Goal: Feedback & Contribution: Leave review/rating

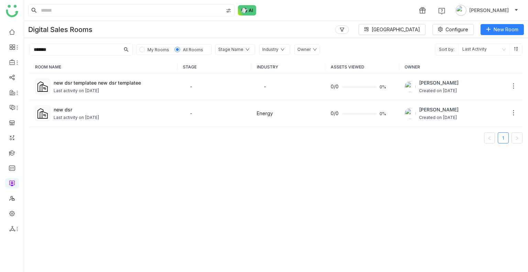
click at [153, 51] on span "My Rooms" at bounding box center [158, 49] width 22 height 5
click at [194, 48] on span "All Rooms" at bounding box center [193, 49] width 20 height 5
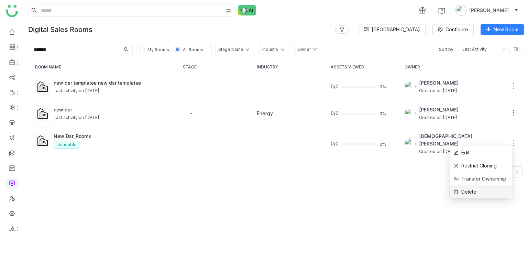
click at [474, 193] on span "Delete" at bounding box center [465, 192] width 23 height 8
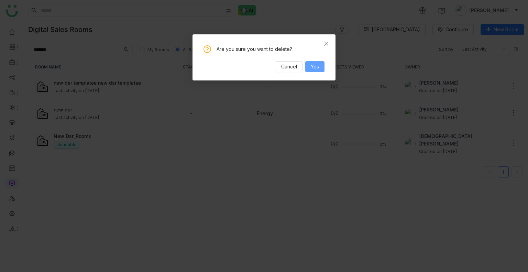
click at [309, 69] on button "Yes" at bounding box center [314, 66] width 19 height 11
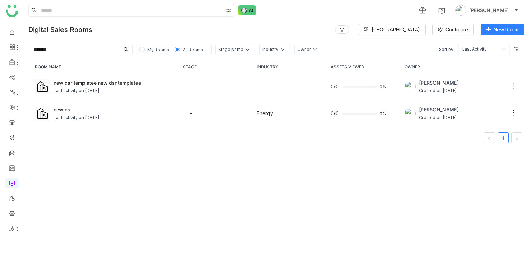
click at [151, 52] on span "My Rooms" at bounding box center [158, 49] width 22 height 5
click at [197, 51] on span "All Rooms" at bounding box center [193, 49] width 20 height 5
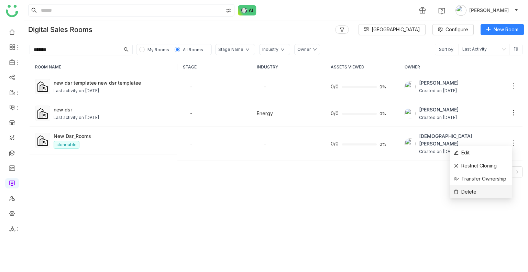
click at [476, 186] on li "Delete" at bounding box center [480, 191] width 62 height 13
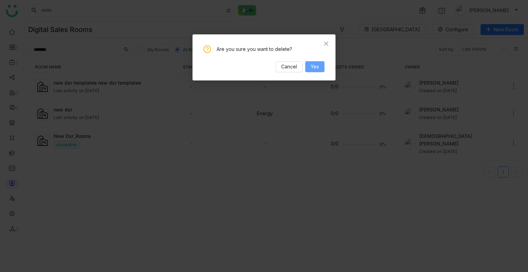
click at [317, 64] on span "Yes" at bounding box center [315, 67] width 8 height 8
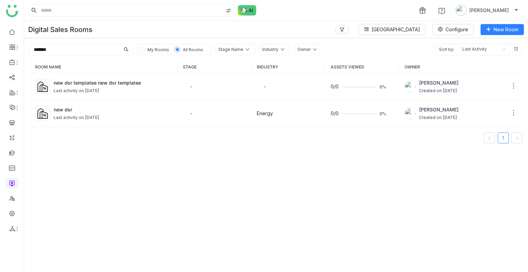
click at [159, 45] on div "My Rooms All Rooms" at bounding box center [174, 49] width 76 height 11
click at [160, 50] on span "My Rooms" at bounding box center [158, 49] width 22 height 5
click at [183, 49] on span "All Rooms" at bounding box center [193, 49] width 20 height 5
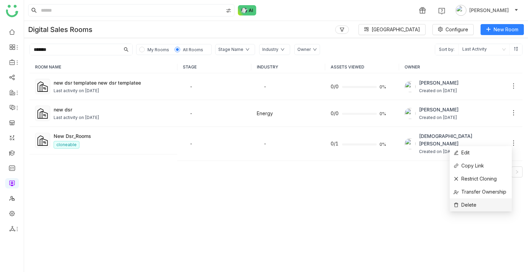
click at [488, 200] on li "Delete" at bounding box center [480, 204] width 62 height 13
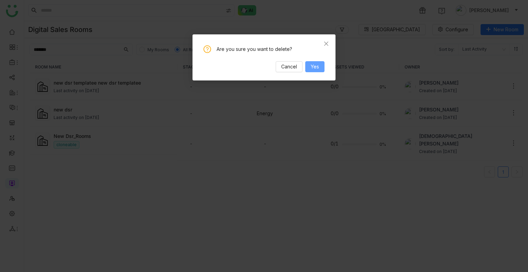
click at [317, 66] on span "Yes" at bounding box center [315, 67] width 8 height 8
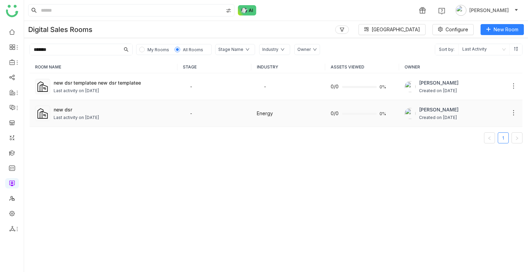
click at [85, 112] on div "new dsr Last activity on Sep 11, 2025" at bounding box center [113, 113] width 118 height 15
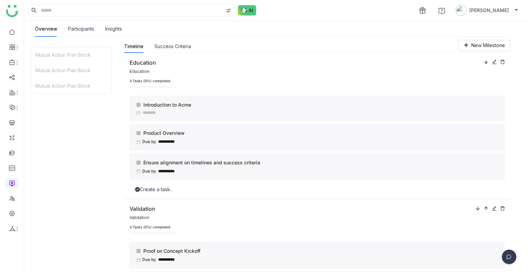
scroll to position [1, 0]
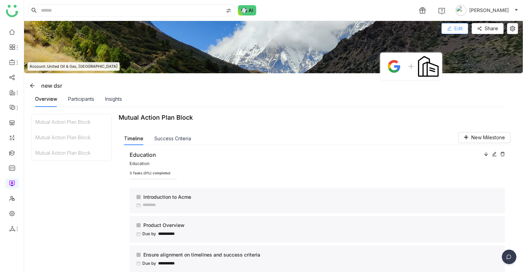
click at [455, 26] on span "Edit" at bounding box center [458, 29] width 8 height 8
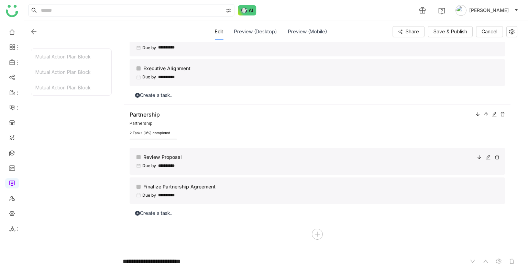
scroll to position [159, 0]
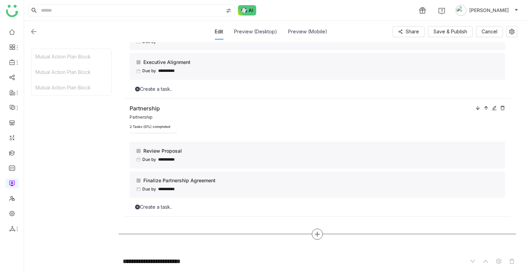
click at [320, 232] on icon at bounding box center [317, 234] width 6 height 6
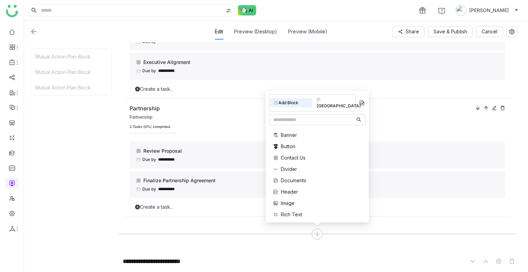
click at [294, 177] on span "Documents" at bounding box center [293, 180] width 25 height 7
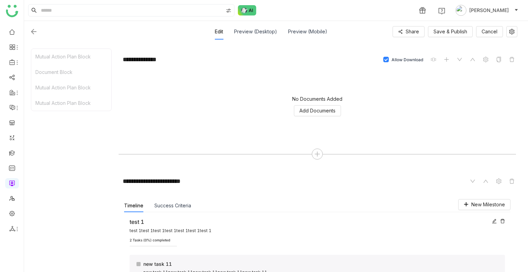
scroll to position [410, 0]
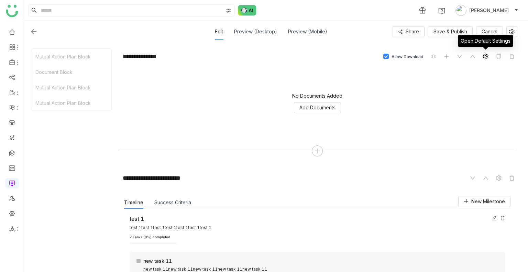
click at [483, 57] on icon at bounding box center [485, 56] width 5 height 5
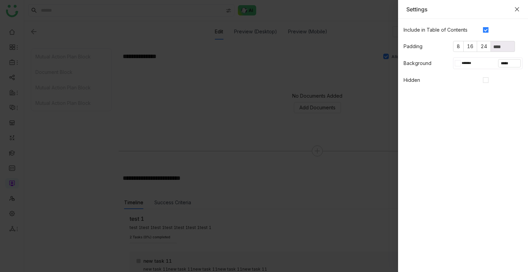
click at [517, 10] on icon "Close" at bounding box center [516, 9] width 5 height 5
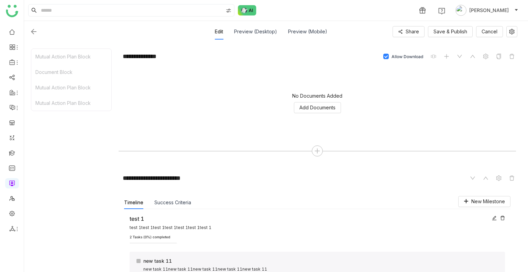
click at [34, 32] on img at bounding box center [34, 31] width 8 height 8
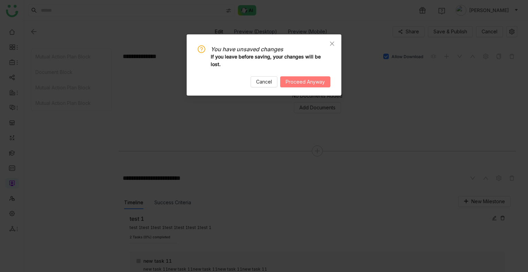
click at [300, 83] on span "Proceed Anyway" at bounding box center [305, 82] width 39 height 8
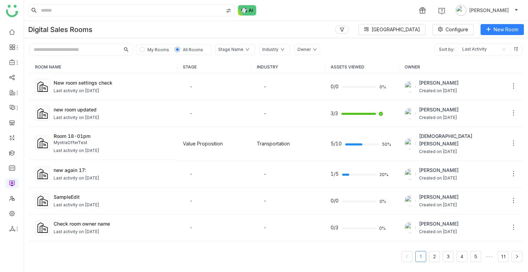
click at [156, 47] on span "My Rooms" at bounding box center [158, 49] width 22 height 5
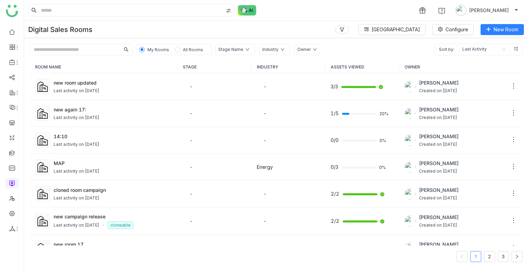
click at [189, 48] on span "All Rooms" at bounding box center [193, 49] width 20 height 5
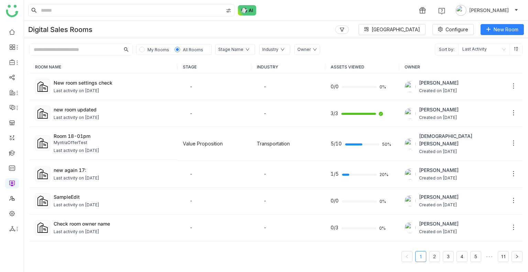
click at [62, 48] on input "text" at bounding box center [75, 49] width 90 height 11
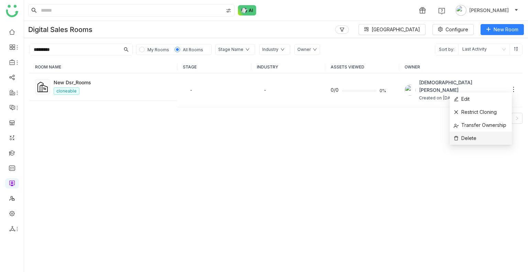
type input "*********"
click at [483, 134] on li "Delete" at bounding box center [480, 138] width 62 height 13
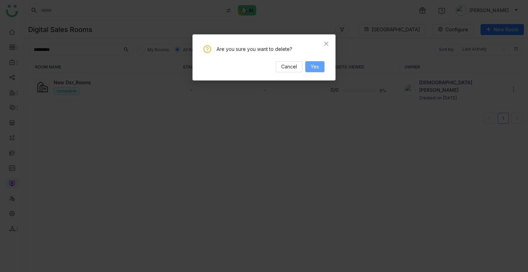
click at [323, 63] on button "Yes" at bounding box center [314, 66] width 19 height 11
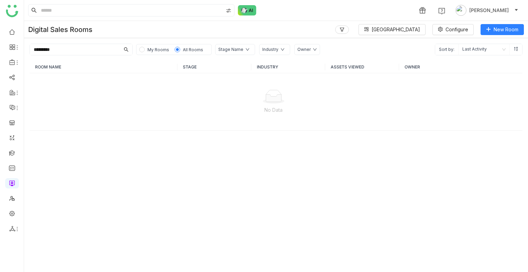
click at [150, 47] on span "My Rooms" at bounding box center [158, 49] width 22 height 5
click at [185, 46] on span "All Rooms" at bounding box center [193, 50] width 26 height 8
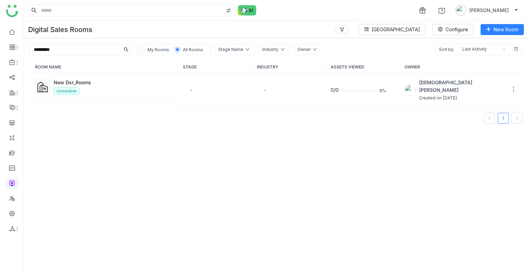
click at [142, 54] on div "My Rooms All Rooms" at bounding box center [174, 49] width 76 height 11
click at [158, 48] on span "My Rooms" at bounding box center [158, 49] width 22 height 5
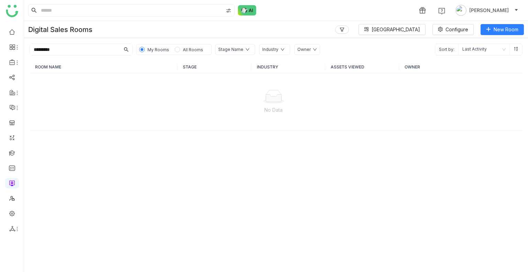
click at [75, 47] on input "*********" at bounding box center [75, 49] width 90 height 11
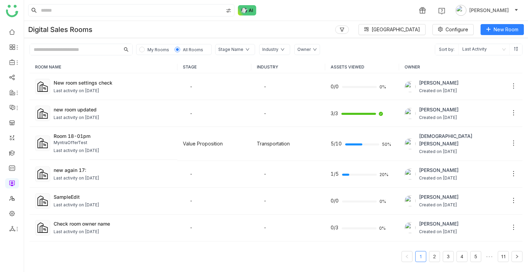
click at [76, 54] on input "text" at bounding box center [75, 49] width 90 height 11
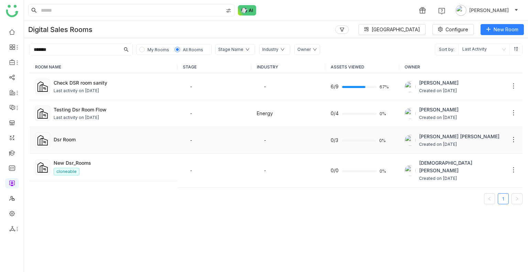
type input "*******"
click at [81, 137] on div "Dsr Room" at bounding box center [113, 139] width 118 height 7
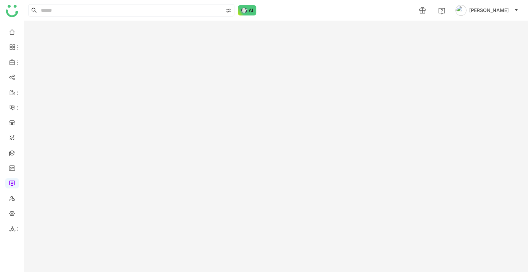
click at [81, 137] on gtmb-room-detail at bounding box center [276, 146] width 504 height 251
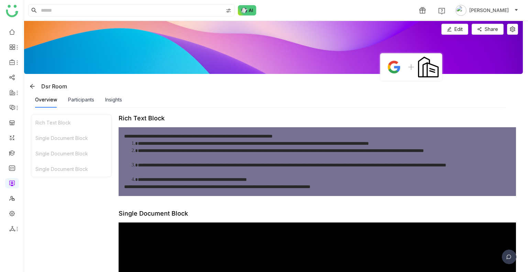
click at [461, 21] on img at bounding box center [273, 47] width 499 height 53
click at [457, 29] on span "Edit" at bounding box center [458, 29] width 8 height 8
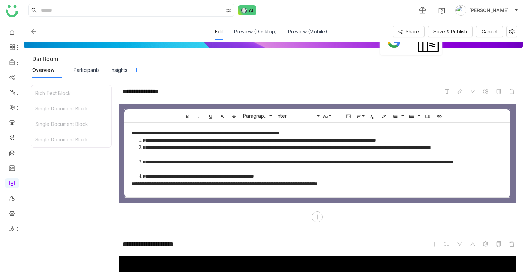
scroll to position [86, 0]
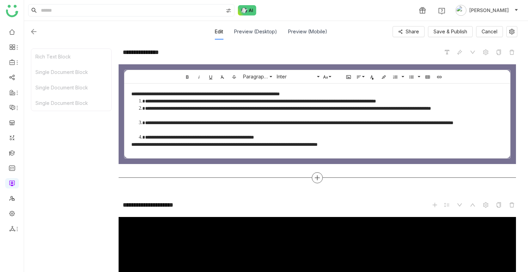
click at [314, 172] on div at bounding box center [317, 177] width 11 height 11
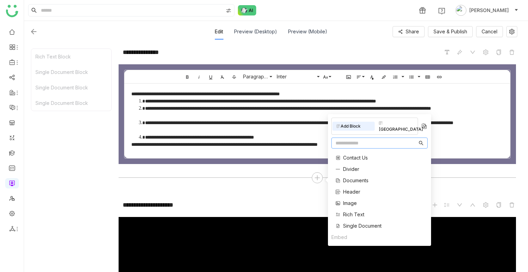
scroll to position [25, 0]
drag, startPoint x: 355, startPoint y: 167, endPoint x: 355, endPoint y: 178, distance: 10.3
click at [355, 178] on div "Banner Button Contact Us Divider Documents Header Image Rich Text Single Docume…" at bounding box center [356, 178] width 50 height 105
click at [352, 175] on span "Documents" at bounding box center [355, 178] width 25 height 7
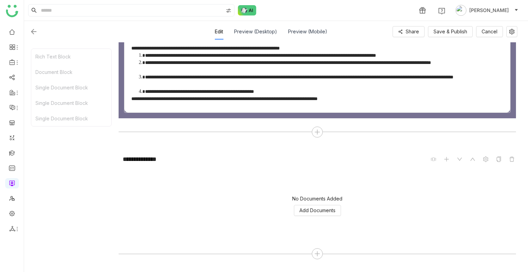
scroll to position [132, 0]
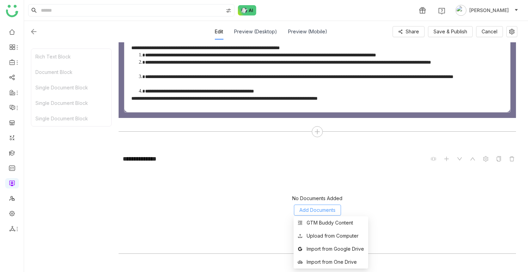
click at [305, 207] on span "Add Documents" at bounding box center [317, 210] width 36 height 8
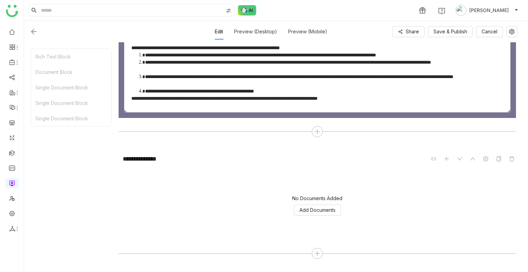
click at [392, 198] on div "No Documents Added Add Documents" at bounding box center [317, 205] width 397 height 69
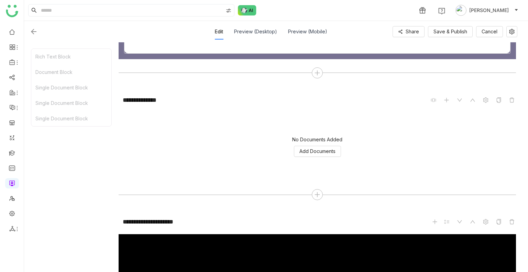
scroll to position [191, 0]
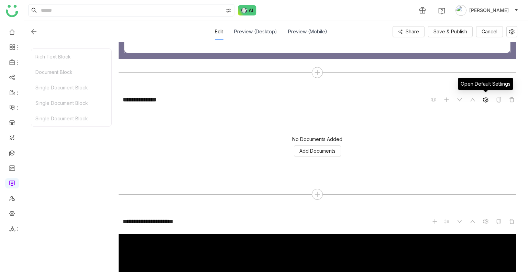
click at [481, 99] on span at bounding box center [485, 100] width 8 height 8
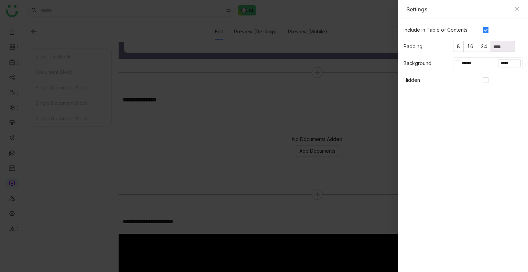
click at [520, 7] on div "Settings" at bounding box center [463, 9] width 130 height 19
click at [518, 9] on icon "Close" at bounding box center [516, 9] width 5 height 5
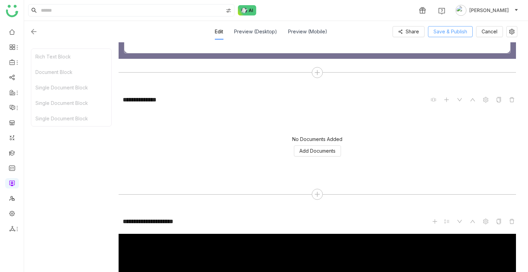
click at [442, 26] on button "Save & Publish" at bounding box center [450, 31] width 45 height 11
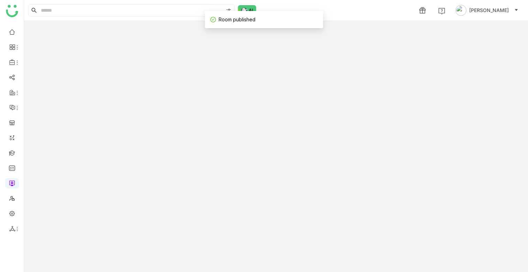
click at [33, 33] on gtmb-room-detail at bounding box center [276, 146] width 504 height 251
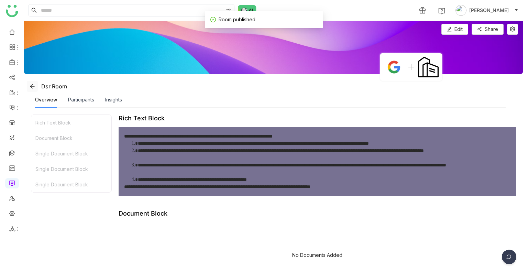
click at [36, 84] on span at bounding box center [32, 85] width 10 height 5
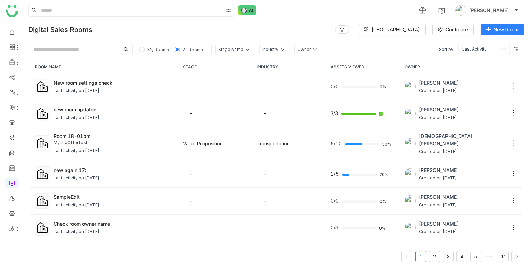
click at [89, 44] on input "text" at bounding box center [75, 49] width 90 height 11
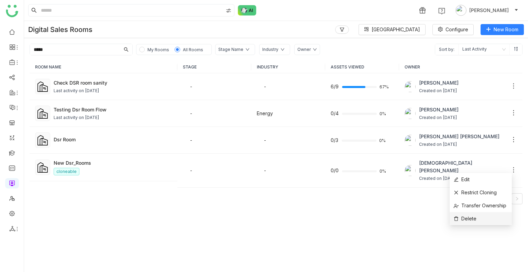
type input "*****"
click at [477, 217] on li "Delete" at bounding box center [480, 218] width 62 height 13
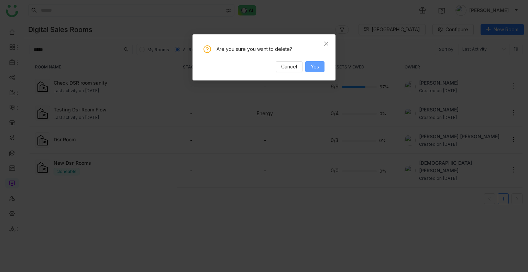
click at [319, 70] on button "Yes" at bounding box center [314, 66] width 19 height 11
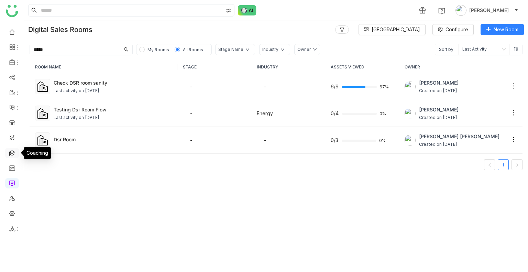
click at [15, 154] on link at bounding box center [12, 152] width 6 height 6
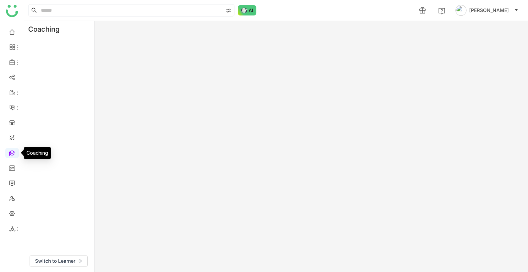
click at [15, 154] on link at bounding box center [12, 152] width 6 height 6
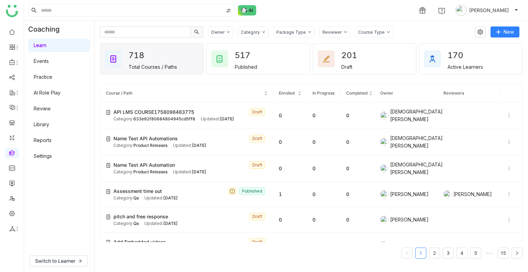
click at [43, 77] on link "Practice" at bounding box center [43, 77] width 19 height 6
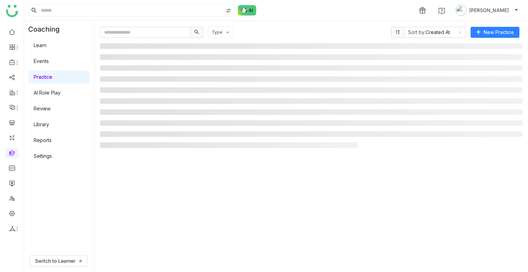
click at [43, 77] on link "Practice" at bounding box center [43, 77] width 19 height 6
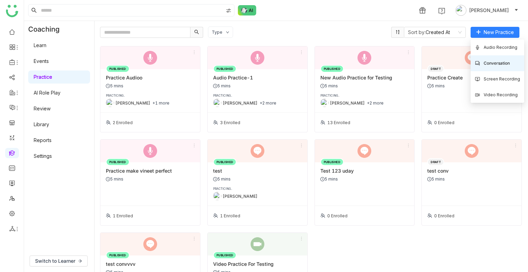
click at [497, 63] on span "Conversation" at bounding box center [491, 63] width 35 height 8
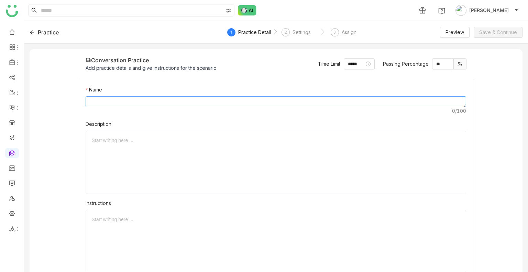
click at [195, 98] on textarea at bounding box center [276, 101] width 380 height 11
type textarea "****"
click at [139, 161] on div at bounding box center [275, 162] width 368 height 52
click at [116, 236] on div at bounding box center [275, 241] width 368 height 52
click at [223, 96] on textarea "****" at bounding box center [276, 101] width 380 height 11
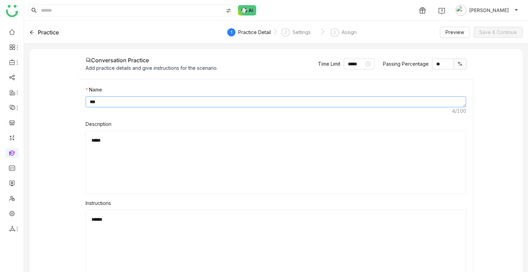
click at [223, 96] on textarea "***" at bounding box center [276, 101] width 380 height 11
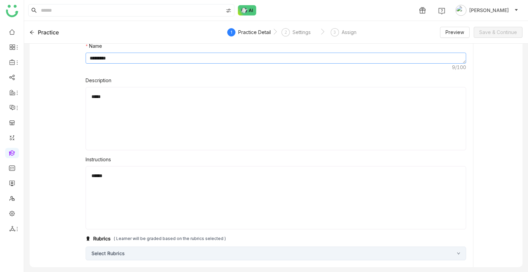
type textarea "*********"
click at [225, 254] on div "Select Rubrics" at bounding box center [276, 253] width 380 height 14
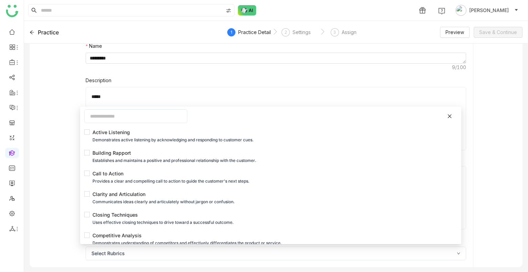
click at [107, 122] on input "text" at bounding box center [135, 116] width 103 height 14
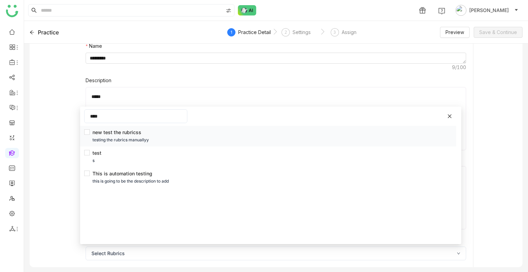
type input "****"
click at [90, 127] on li "new test the rubricss testing the rubrics manuallyy" at bounding box center [268, 136] width 376 height 21
click at [451, 117] on icon at bounding box center [449, 116] width 5 height 5
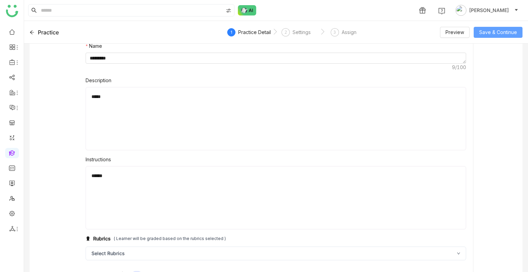
click at [493, 29] on span "Save & Continue" at bounding box center [498, 33] width 38 height 8
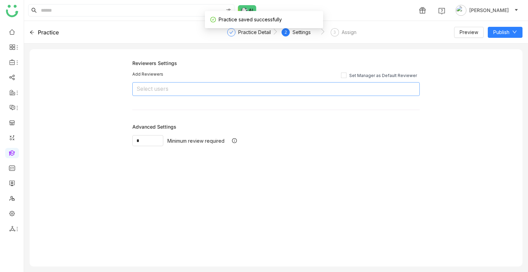
click at [214, 92] on nz-select-top-control "Select users" at bounding box center [275, 89] width 287 height 14
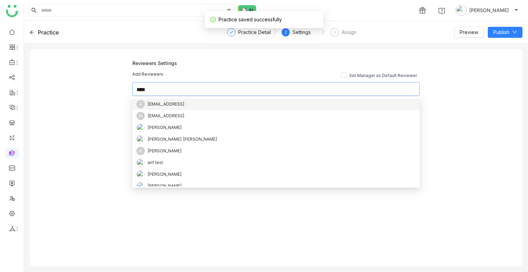
type input "*****"
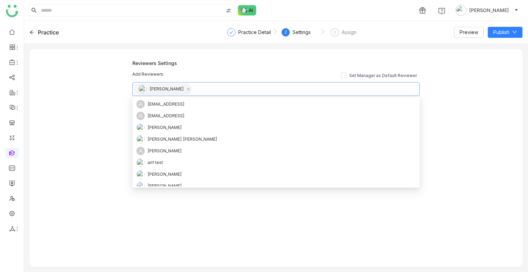
click at [247, 67] on div "Reviewers Settings Add Reviewers Set Manager as Default Reviewer Uday Bhanu" at bounding box center [275, 78] width 287 height 36
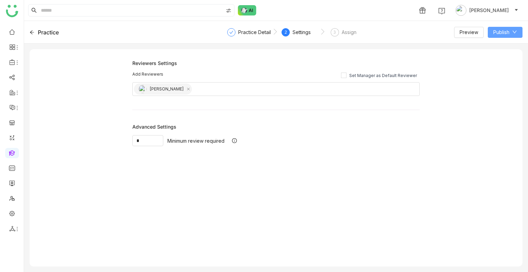
drag, startPoint x: 497, startPoint y: 30, endPoint x: 504, endPoint y: 36, distance: 9.3
click at [504, 36] on button "Publish" at bounding box center [505, 32] width 35 height 11
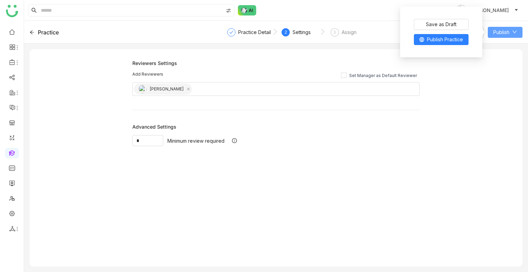
click at [504, 36] on button "Publish" at bounding box center [505, 32] width 35 height 11
click at [446, 40] on span "Publish Practice" at bounding box center [445, 40] width 36 height 8
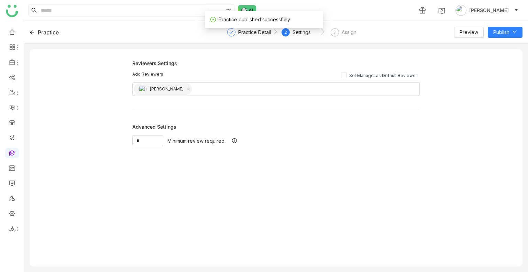
click at [360, 33] on nz-step "3 Assign" at bounding box center [343, 34] width 47 height 12
click at [342, 32] on div "Assign" at bounding box center [349, 32] width 15 height 8
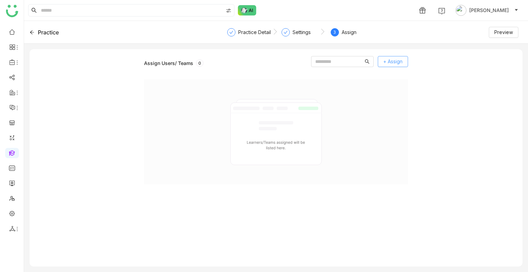
click at [393, 66] on button "+ Assign" at bounding box center [393, 61] width 30 height 11
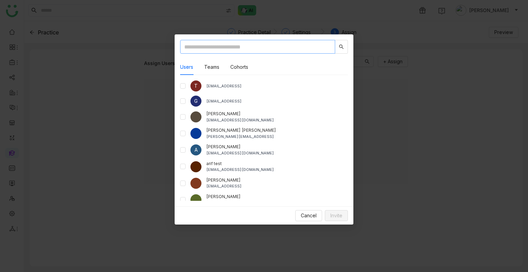
click at [260, 46] on input "text" at bounding box center [257, 47] width 155 height 14
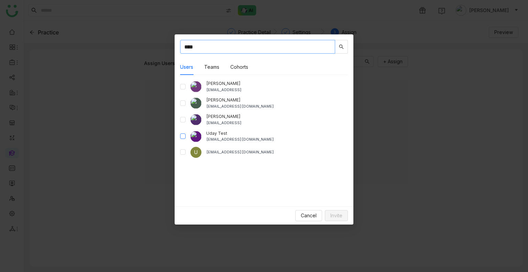
type input "****"
click at [335, 219] on span "Invite" at bounding box center [336, 216] width 12 height 8
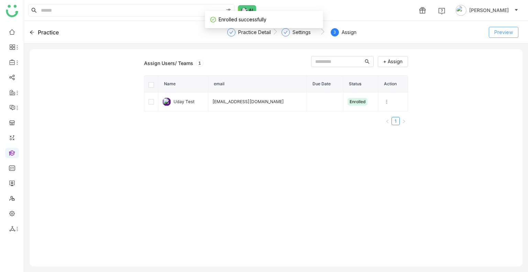
click at [511, 28] on button "Preview" at bounding box center [504, 32] width 30 height 11
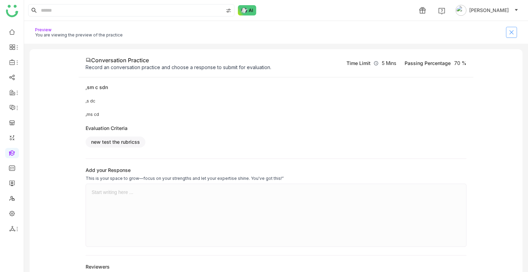
click at [514, 32] on icon at bounding box center [510, 32] width 5 height 5
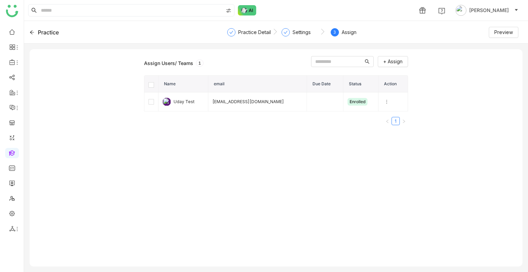
click at [31, 32] on icon at bounding box center [32, 32] width 5 height 5
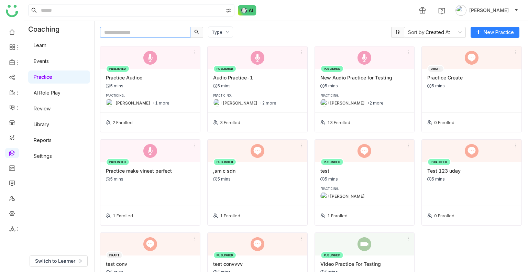
click at [147, 34] on input "text" at bounding box center [145, 32] width 90 height 11
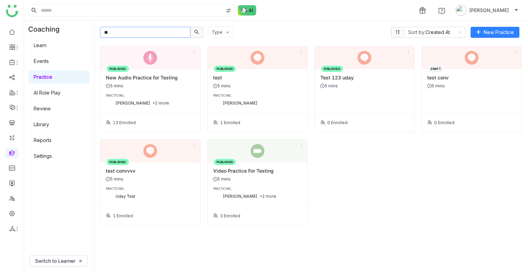
type input "*"
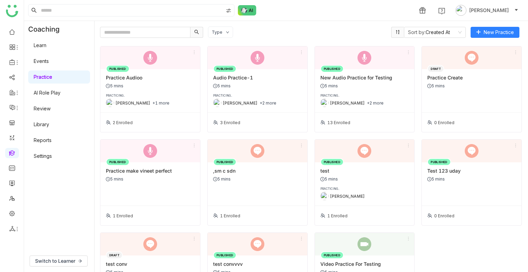
click at [269, 25] on div "Type Sort by: Created At New Practice PUBLISHED Practice Audioo 5 mins PRACTICI…" at bounding box center [310, 146] width 433 height 251
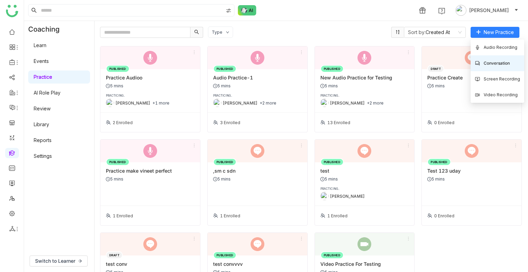
click at [491, 63] on span "Conversation" at bounding box center [491, 63] width 35 height 8
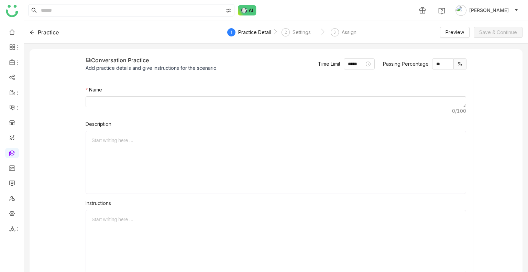
scroll to position [44, 0]
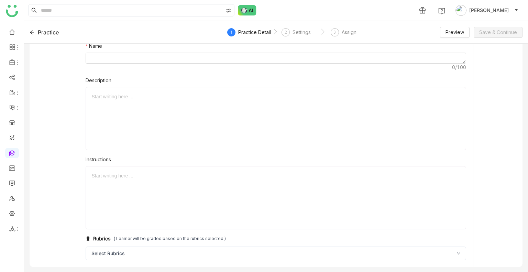
click at [32, 34] on icon at bounding box center [32, 32] width 5 height 5
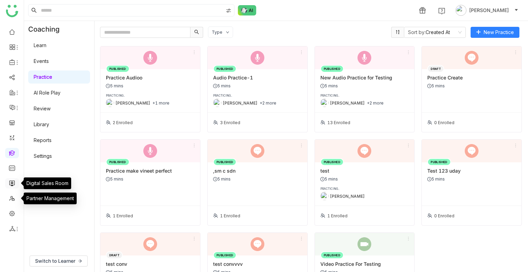
click at [10, 182] on link at bounding box center [12, 183] width 6 height 6
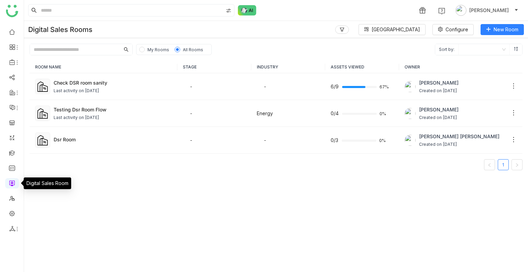
click at [10, 182] on link at bounding box center [12, 183] width 6 height 6
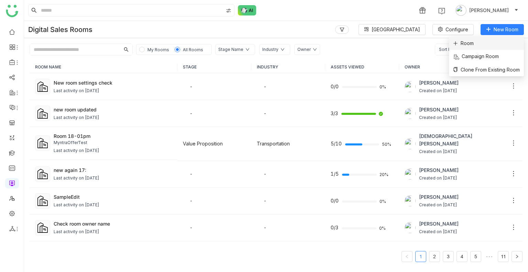
click at [465, 40] on span "Room" at bounding box center [463, 44] width 21 height 8
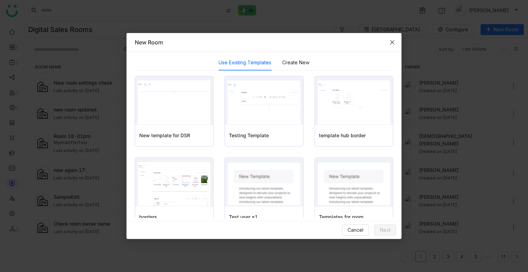
click at [388, 42] on span "Close" at bounding box center [392, 42] width 19 height 19
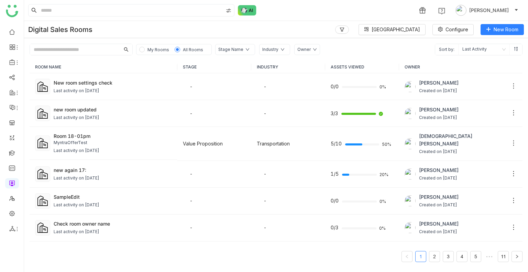
click at [79, 29] on div "Digital Sales Rooms" at bounding box center [60, 29] width 64 height 8
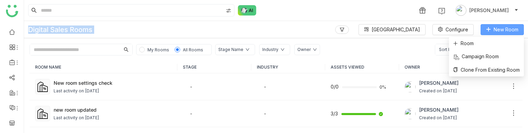
click at [499, 28] on span "New Room" at bounding box center [505, 30] width 25 height 8
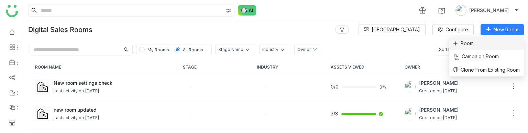
click at [471, 42] on span "Room" at bounding box center [463, 44] width 21 height 8
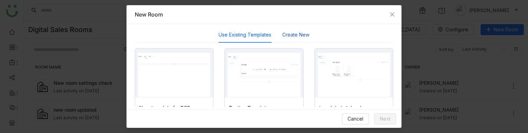
click at [298, 34] on button "Create New" at bounding box center [295, 35] width 27 height 8
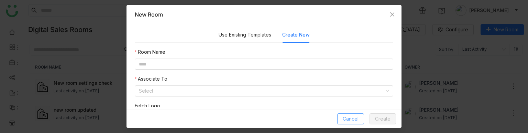
click at [342, 113] on button "Cancel" at bounding box center [350, 118] width 27 height 11
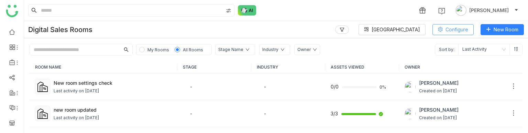
click at [446, 32] on span "Configure" at bounding box center [456, 30] width 23 height 8
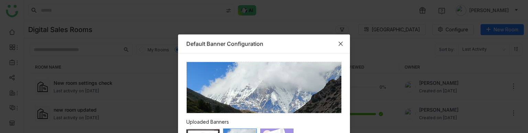
click at [338, 44] on icon "Close" at bounding box center [340, 43] width 5 height 5
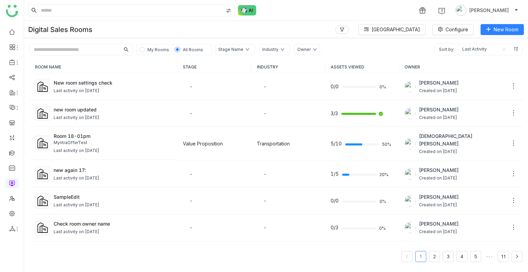
click at [89, 51] on input "text" at bounding box center [75, 49] width 90 height 11
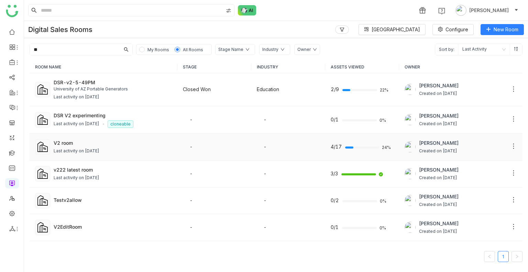
type input "**"
click at [75, 136] on td "V2 room Last activity on Jul 18, 2025" at bounding box center [104, 147] width 148 height 27
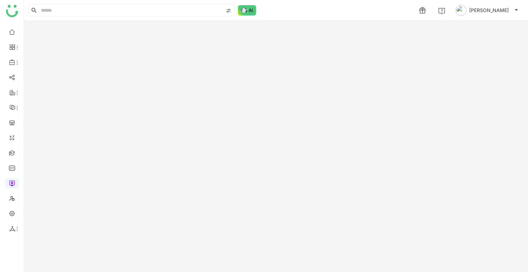
click at [75, 136] on gtmb-room-detail at bounding box center [276, 146] width 504 height 251
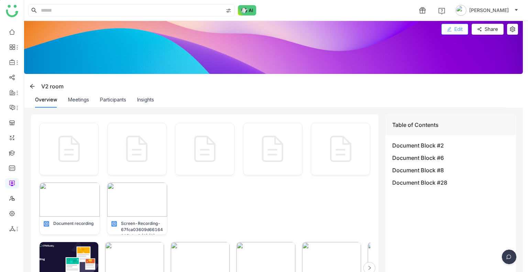
click at [454, 27] on button "Edit" at bounding box center [454, 29] width 27 height 11
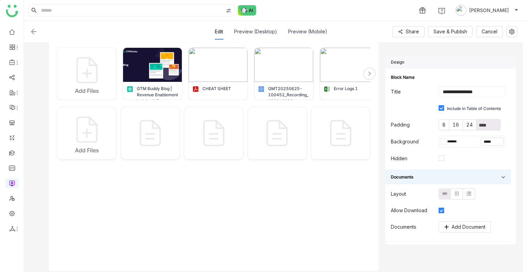
scroll to position [216, 0]
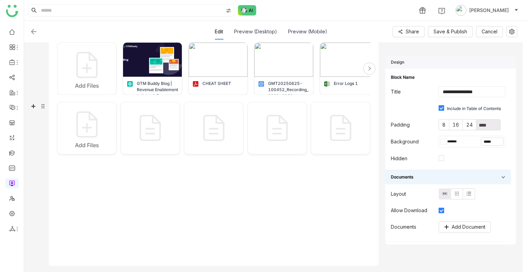
click at [98, 178] on div "Add Files Add Files Document recording Screen-Recording-67fca03609d6616490fbdae…" at bounding box center [213, 90] width 313 height 334
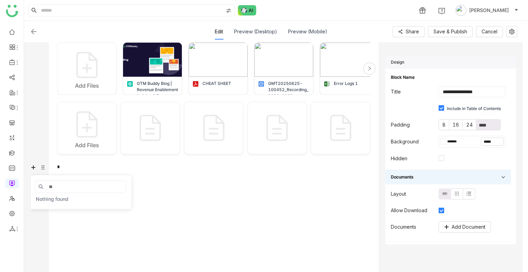
type input "*"
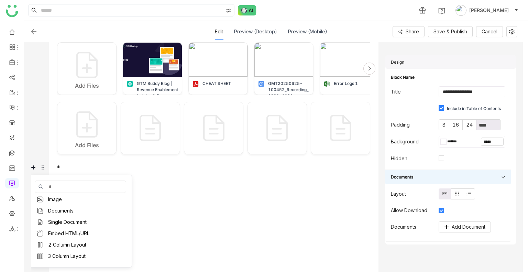
scroll to position [0, 0]
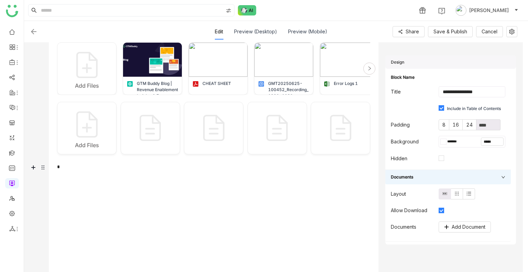
click at [80, 168] on div "*" at bounding box center [213, 167] width 313 height 12
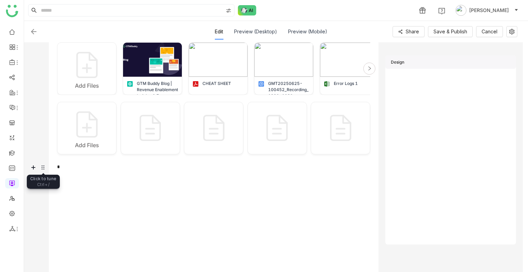
click at [46, 167] on icon at bounding box center [43, 167] width 8 height 8
click at [96, 168] on div "*" at bounding box center [213, 167] width 313 height 12
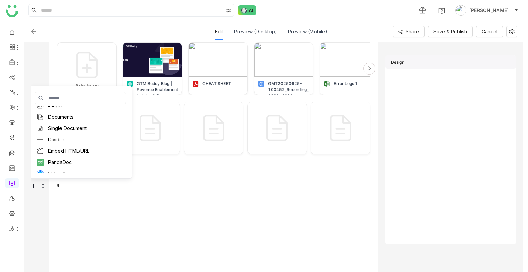
scroll to position [53, 0]
type input "*"
click at [80, 98] on input at bounding box center [73, 97] width 48 height 9
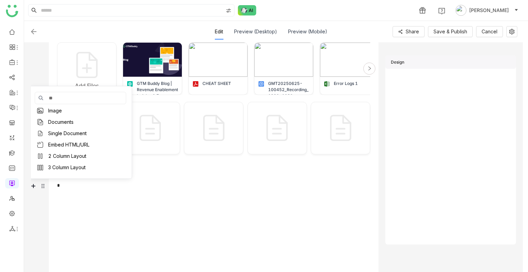
scroll to position [0, 0]
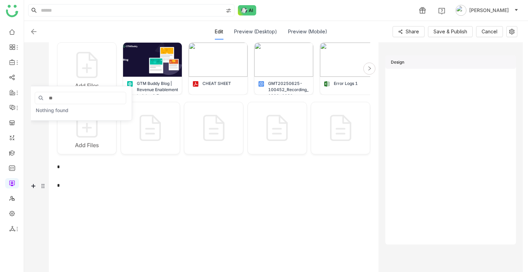
type input "*"
click at [161, 181] on div "*" at bounding box center [213, 185] width 313 height 12
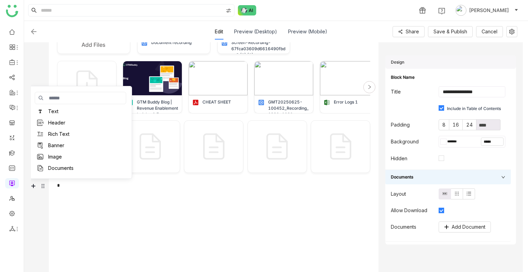
click at [78, 96] on input at bounding box center [73, 97] width 48 height 9
type input "*"
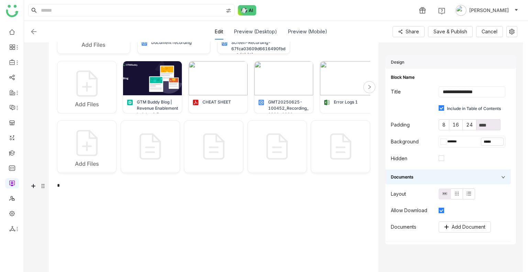
click at [145, 203] on div "Add Files Add Files Document recording Screen-Recording-67fca03609d6616490fbdae…" at bounding box center [213, 118] width 313 height 353
click at [83, 185] on div "*" at bounding box center [213, 186] width 313 height 12
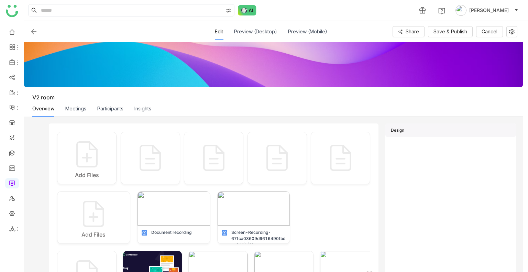
scroll to position [0, 0]
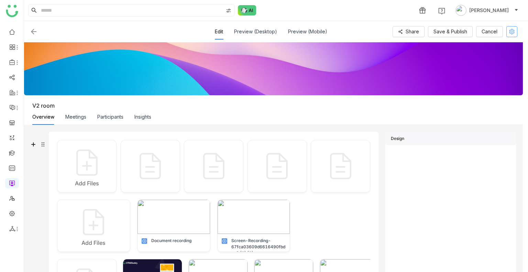
click at [514, 31] on icon at bounding box center [511, 31] width 5 height 5
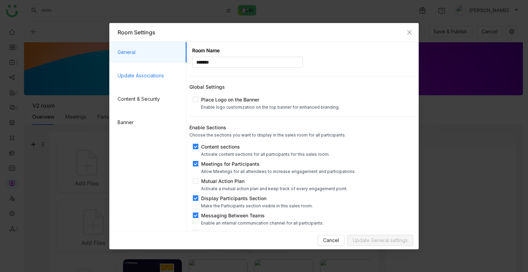
click at [147, 77] on span "Update Associations" at bounding box center [150, 75] width 64 height 21
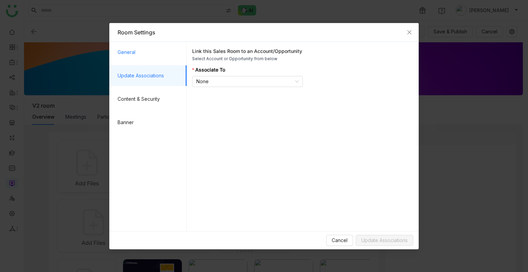
click at [155, 51] on span "General" at bounding box center [150, 52] width 64 height 21
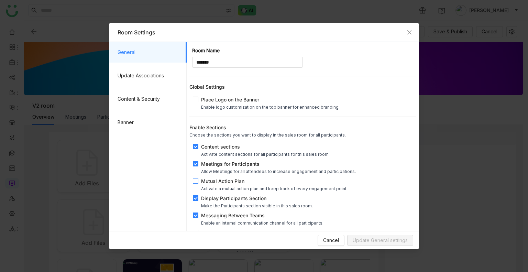
click at [221, 178] on div "Mutual Action Plan" at bounding box center [274, 180] width 146 height 7
click at [367, 240] on span "Update General settings" at bounding box center [380, 240] width 55 height 8
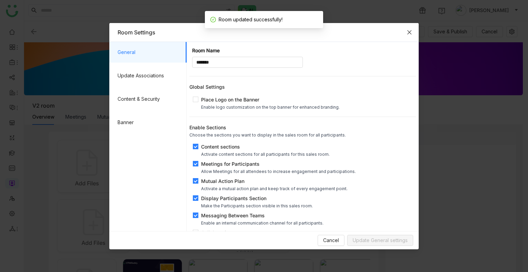
click at [411, 30] on icon "Close" at bounding box center [408, 32] width 5 height 5
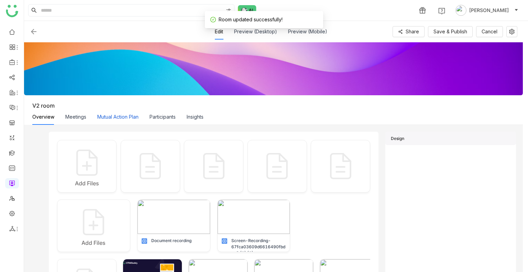
click at [114, 113] on button "Mutual Action Plan" at bounding box center [117, 117] width 41 height 8
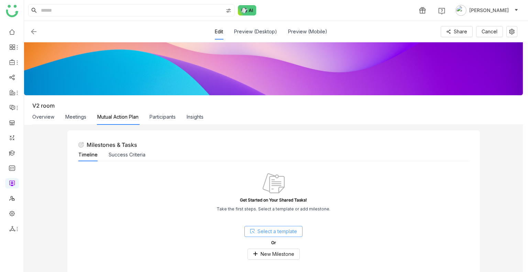
scroll to position [20, 0]
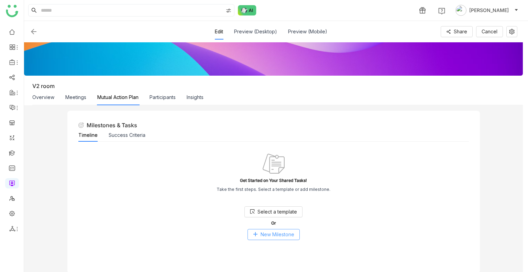
click at [278, 231] on span "New Milestone" at bounding box center [277, 235] width 34 height 8
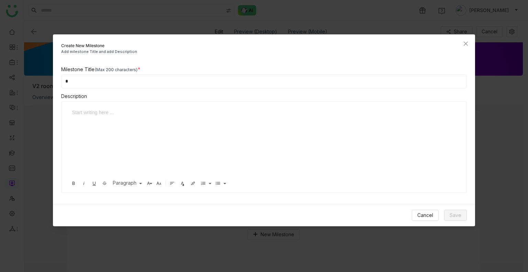
click at [192, 85] on input "*" at bounding box center [264, 82] width 406 height 14
type input "*****"
drag, startPoint x: 468, startPoint y: 215, endPoint x: 460, endPoint y: 214, distance: 7.9
click at [460, 214] on div "Cancel Save" at bounding box center [264, 215] width 422 height 22
click at [460, 214] on span "Save" at bounding box center [455, 215] width 12 height 8
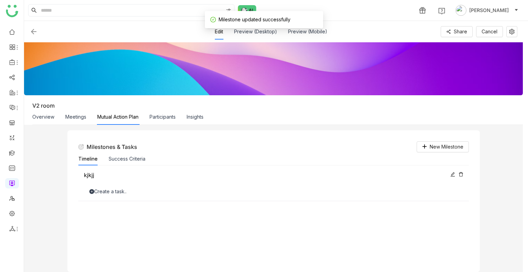
scroll to position [0, 0]
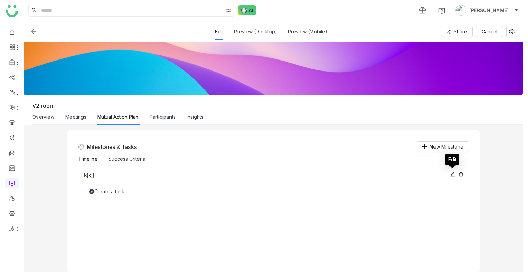
click at [451, 175] on icon at bounding box center [452, 174] width 5 height 5
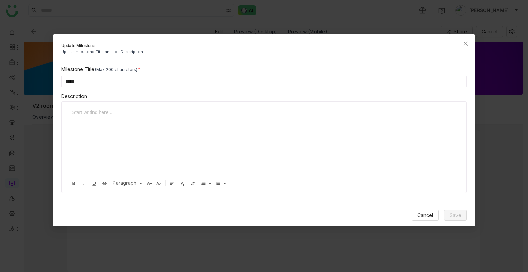
click at [238, 87] on input "*****" at bounding box center [264, 82] width 406 height 14
type input "**********"
click at [460, 217] on span "Save" at bounding box center [455, 215] width 12 height 8
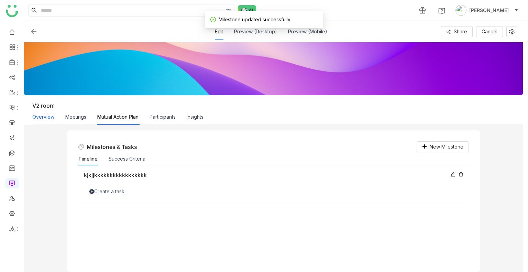
click at [47, 115] on button "Overview" at bounding box center [43, 117] width 22 height 8
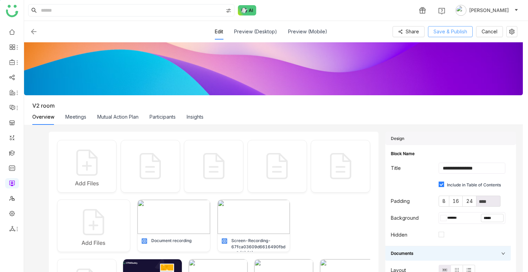
click at [458, 30] on span "Save & Publish" at bounding box center [450, 32] width 34 height 8
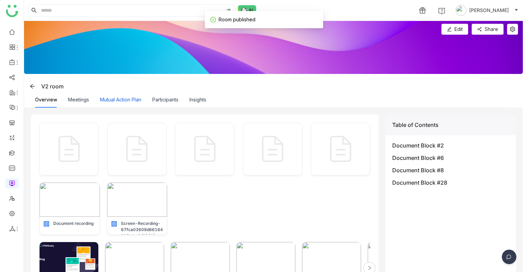
click at [128, 97] on button "Mutual Action Plan" at bounding box center [120, 100] width 41 height 8
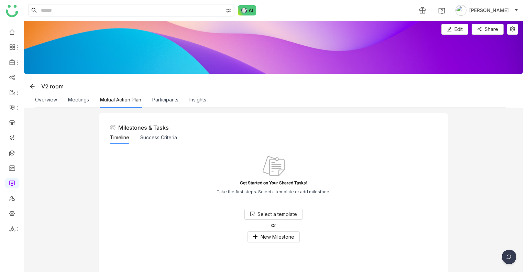
scroll to position [3, 0]
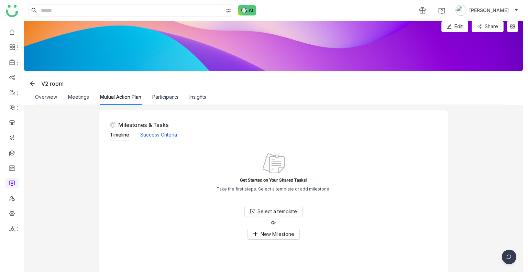
click at [162, 135] on button "Success Criteria" at bounding box center [158, 135] width 37 height 8
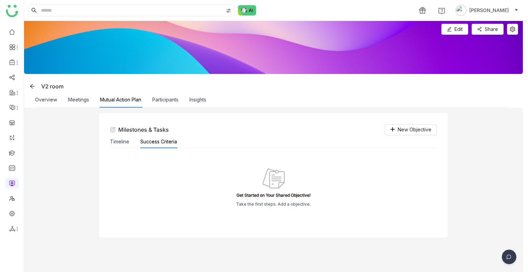
scroll to position [0, 0]
click at [114, 146] on div "Timeline" at bounding box center [119, 141] width 19 height 13
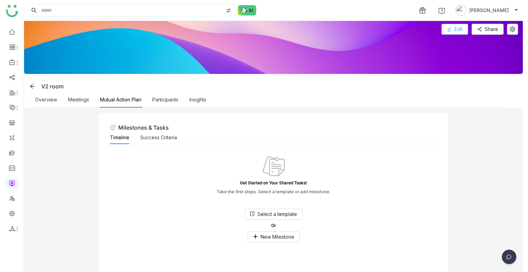
click at [461, 27] on span "Edit" at bounding box center [458, 29] width 8 height 8
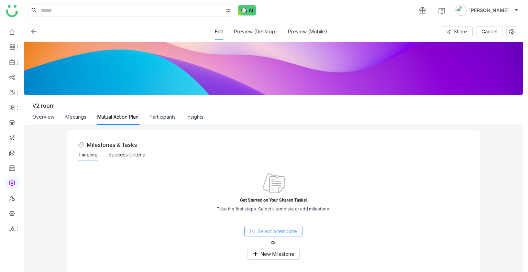
scroll to position [20, 0]
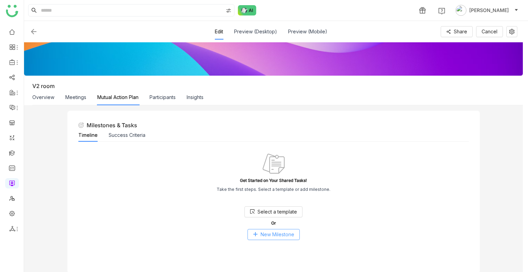
click at [265, 232] on span "New Milestone" at bounding box center [277, 235] width 34 height 8
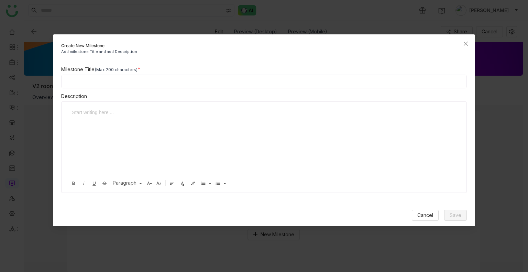
click at [201, 82] on input at bounding box center [264, 82] width 406 height 14
type input "****"
click at [177, 120] on div at bounding box center [261, 143] width 386 height 69
click at [464, 213] on button "Save" at bounding box center [455, 215] width 23 height 11
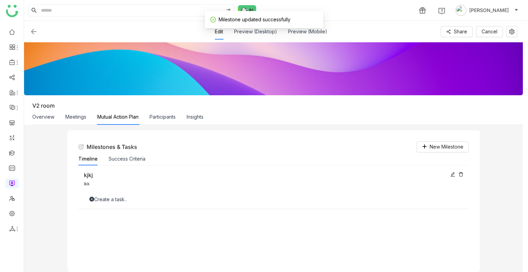
scroll to position [0, 0]
click at [52, 113] on button "Overview" at bounding box center [43, 117] width 22 height 8
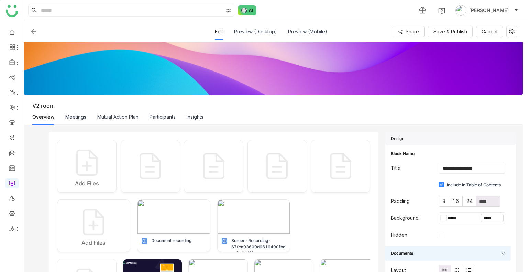
click at [33, 32] on img at bounding box center [34, 31] width 8 height 8
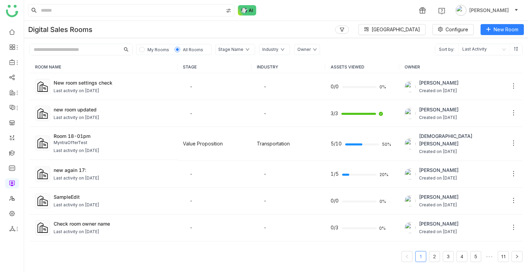
click at [103, 45] on input "text" at bounding box center [75, 49] width 90 height 11
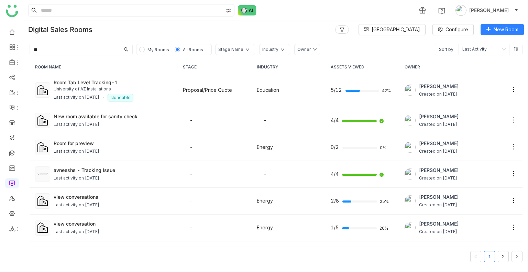
type input "**"
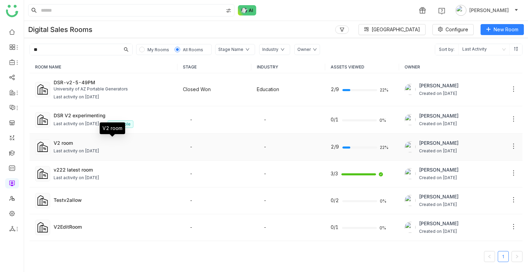
click at [81, 141] on div "V2 room" at bounding box center [113, 142] width 118 height 7
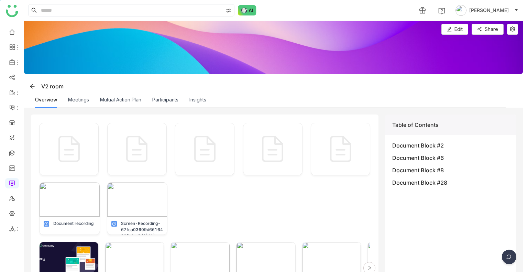
scroll to position [11, 0]
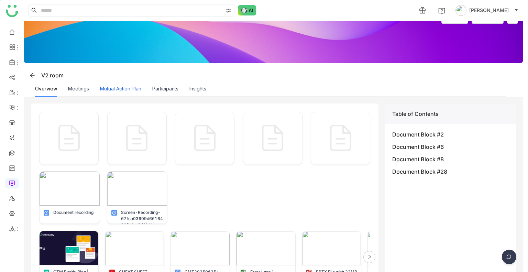
click at [126, 87] on button "Mutual Action Plan" at bounding box center [120, 89] width 41 height 8
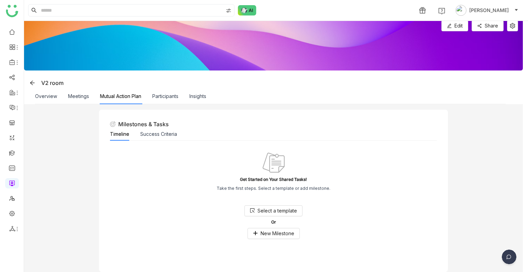
scroll to position [3, 0]
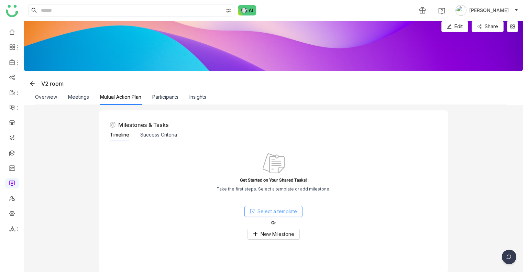
click at [265, 213] on span "Select a template" at bounding box center [277, 212] width 40 height 8
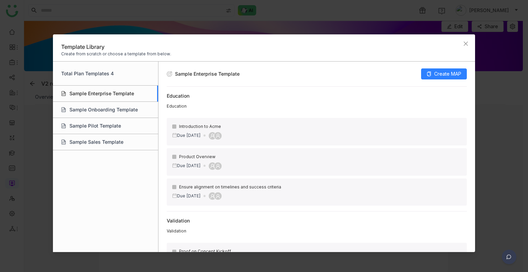
click at [122, 90] on div "Sample Enterprise Template" at bounding box center [105, 94] width 105 height 16
click at [437, 73] on span "Create MAP" at bounding box center [447, 74] width 27 height 8
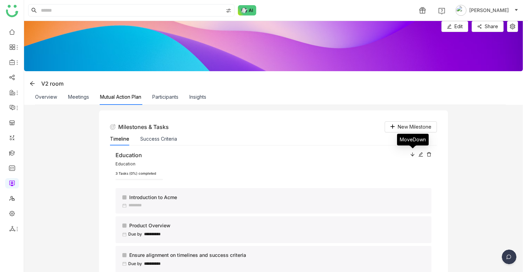
click at [412, 154] on icon at bounding box center [412, 154] width 5 height 5
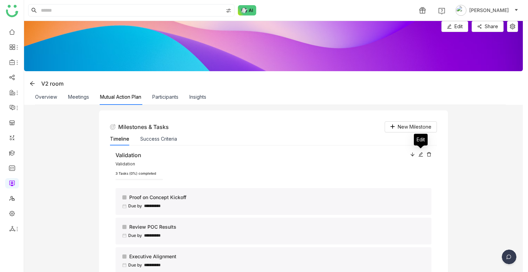
click at [422, 155] on icon at bounding box center [420, 154] width 5 height 5
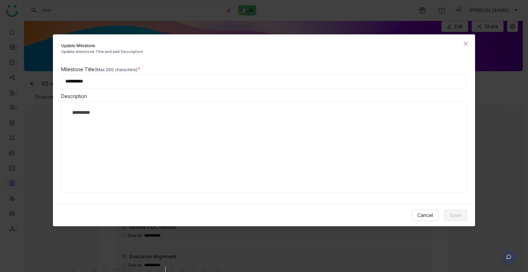
click at [117, 84] on input "**********" at bounding box center [264, 82] width 406 height 14
type input "**********"
click at [449, 218] on button "Save" at bounding box center [455, 215] width 23 height 11
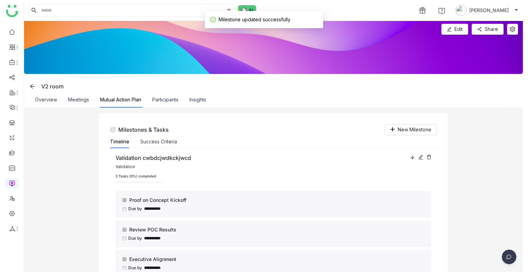
scroll to position [0, 0]
click at [80, 101] on button "Meetings" at bounding box center [78, 100] width 21 height 8
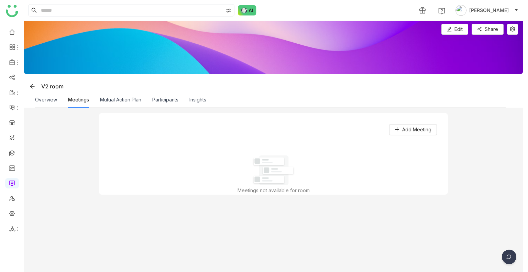
click at [130, 104] on div "Mutual Action Plan" at bounding box center [120, 100] width 41 height 16
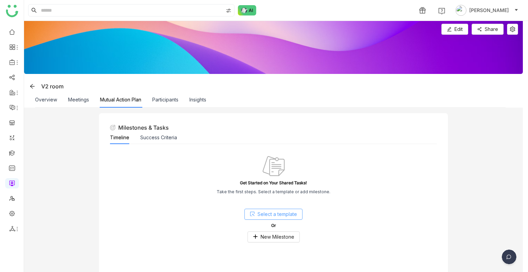
click at [273, 213] on span "Select a template" at bounding box center [277, 214] width 40 height 8
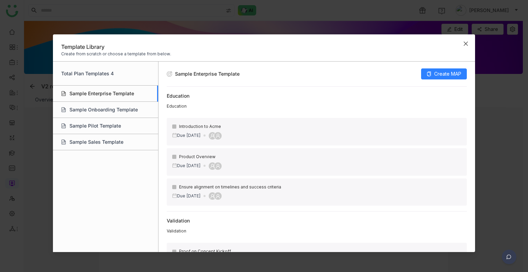
click at [462, 44] on span "Close" at bounding box center [465, 43] width 19 height 19
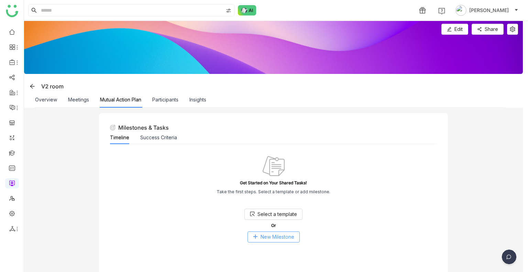
click at [269, 232] on button "New Milestone" at bounding box center [273, 236] width 52 height 11
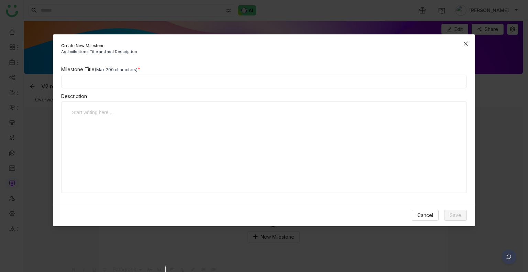
click at [464, 45] on icon "Close" at bounding box center [465, 44] width 4 height 4
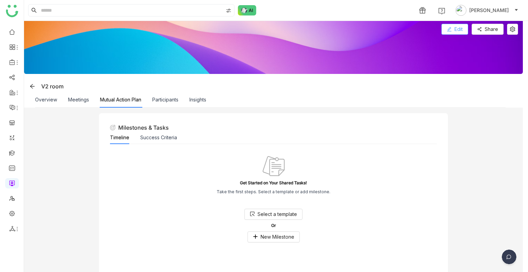
click at [449, 28] on icon at bounding box center [449, 29] width 4 height 4
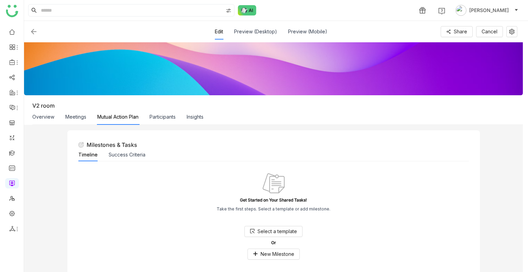
scroll to position [20, 0]
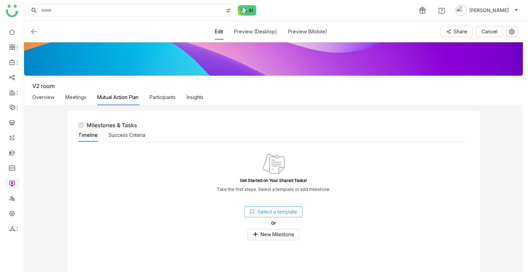
click at [249, 209] on button "Select a template" at bounding box center [273, 211] width 58 height 11
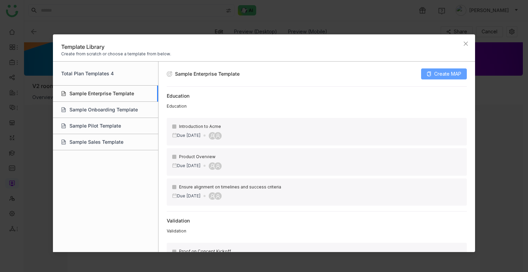
click at [459, 76] on span "Create MAP" at bounding box center [447, 74] width 27 height 8
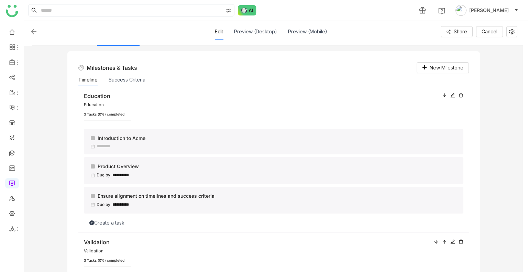
scroll to position [0, 0]
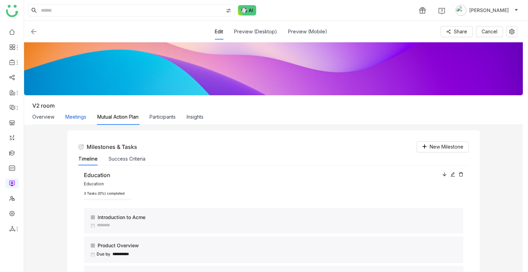
click at [82, 117] on button "Meetings" at bounding box center [75, 117] width 21 height 8
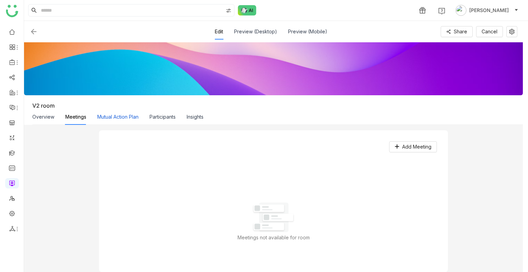
click at [110, 118] on button "Mutual Action Plan" at bounding box center [117, 117] width 41 height 8
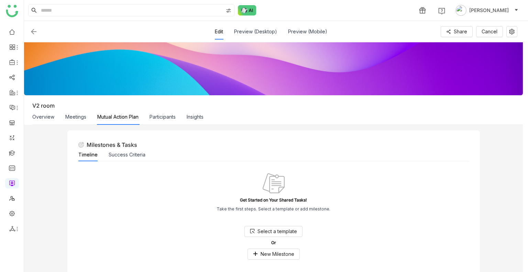
click at [30, 34] on img at bounding box center [34, 31] width 8 height 8
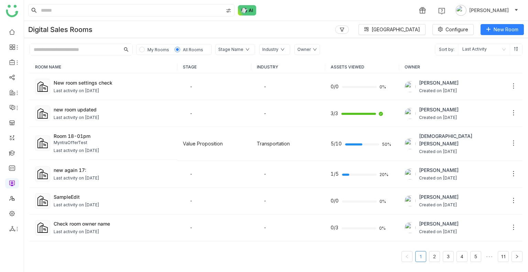
click at [53, 47] on input "text" at bounding box center [75, 49] width 90 height 11
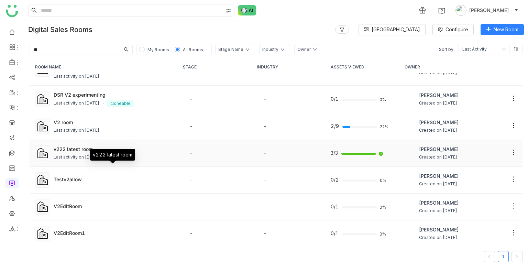
scroll to position [16, 0]
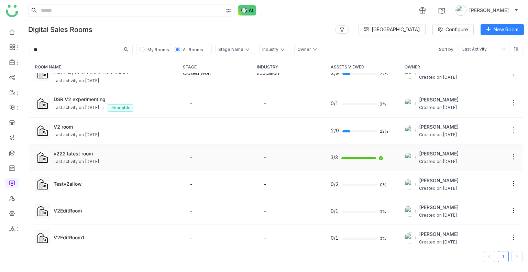
type input "**"
click at [70, 151] on div "v222 latest room" at bounding box center [113, 153] width 118 height 7
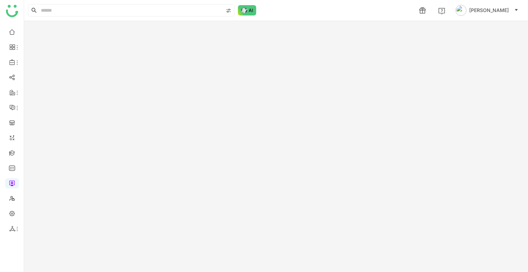
click at [70, 151] on gtmb-room-detail at bounding box center [276, 146] width 504 height 251
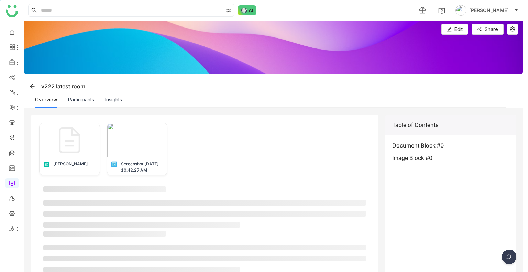
click at [442, 36] on img at bounding box center [273, 47] width 499 height 53
click at [461, 31] on span "Edit" at bounding box center [458, 29] width 8 height 8
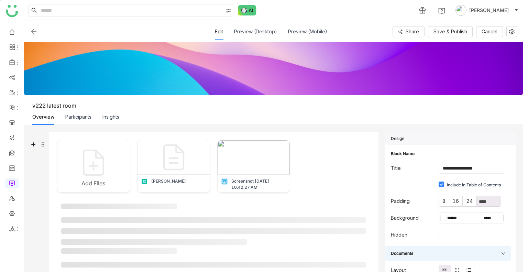
click at [34, 35] on img at bounding box center [34, 31] width 8 height 8
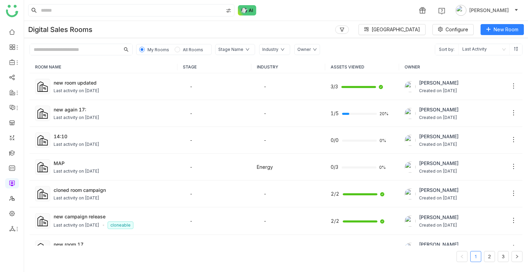
click at [189, 53] on span "All Rooms" at bounding box center [193, 50] width 26 height 8
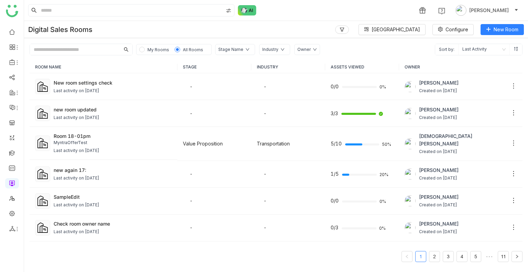
click at [158, 47] on span "My Rooms" at bounding box center [158, 49] width 22 height 5
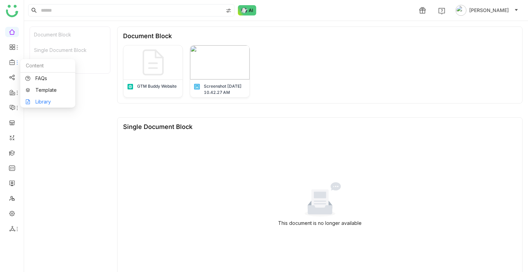
click at [52, 103] on link "Library" at bounding box center [47, 101] width 45 height 5
click at [52, 103] on body "1 Uday Bhanu Document Block Single Document Block Document Block Document Block…" at bounding box center [264, 136] width 528 height 272
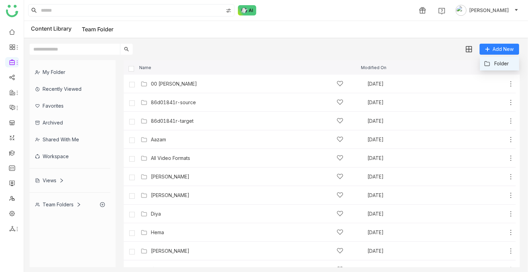
click at [491, 64] on button "Folder" at bounding box center [496, 64] width 25 height 8
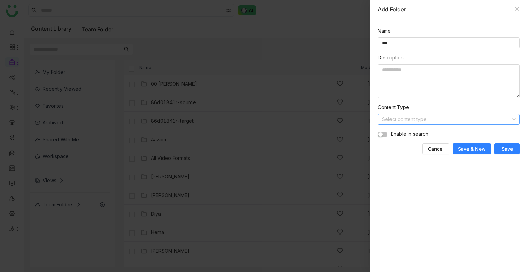
type input "**"
click at [443, 121] on input at bounding box center [446, 119] width 129 height 10
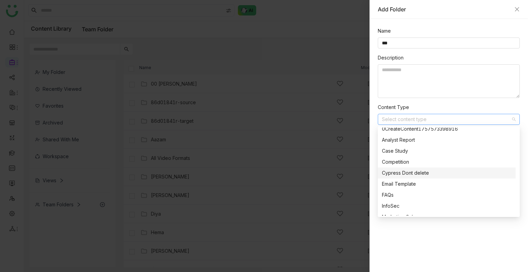
scroll to position [30, 0]
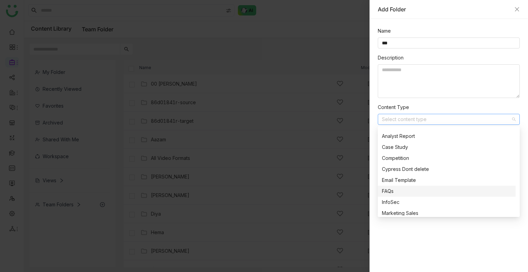
click at [397, 191] on div "FAQs" at bounding box center [447, 191] width 130 height 8
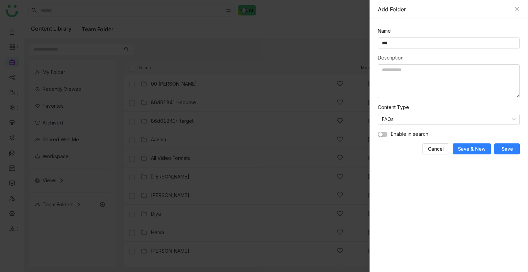
click at [381, 134] on span "button" at bounding box center [380, 134] width 4 height 4
click at [503, 150] on span "Save" at bounding box center [506, 148] width 11 height 7
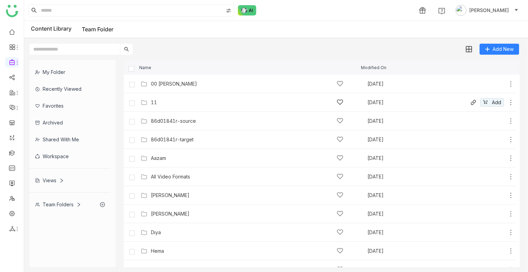
click at [157, 103] on div "11" at bounding box center [247, 102] width 192 height 7
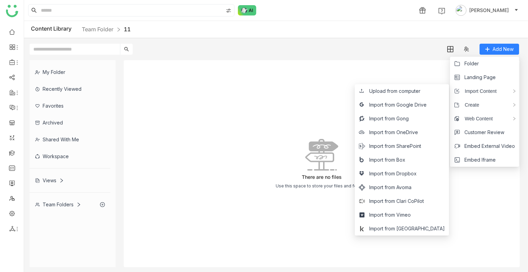
click at [279, 72] on div "There are no files Use this space to store your files and folders." at bounding box center [322, 163] width 396 height 207
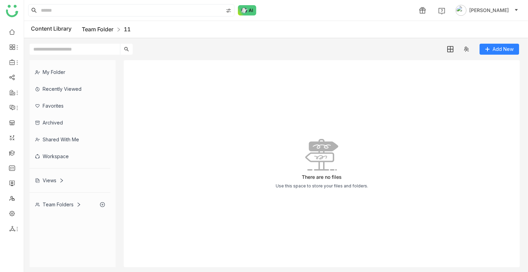
click at [105, 31] on link "Team Folder" at bounding box center [98, 29] width 32 height 7
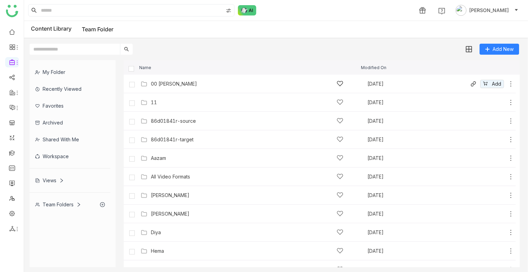
click at [507, 83] on icon at bounding box center [510, 83] width 7 height 7
click at [471, 53] on span "Edit" at bounding box center [467, 54] width 8 height 8
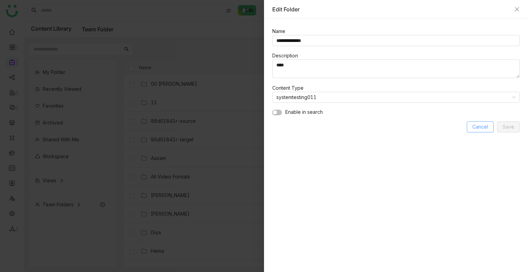
click at [476, 123] on span "Cancel" at bounding box center [480, 127] width 16 height 8
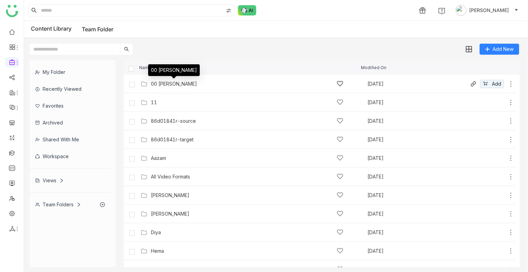
click at [164, 85] on div "00 Arif Folder" at bounding box center [174, 83] width 46 height 5
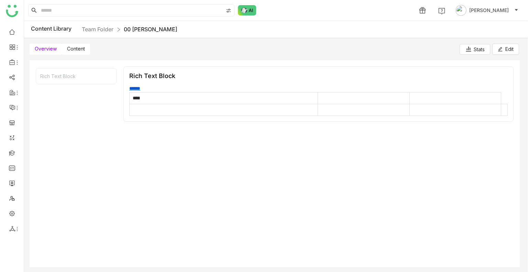
click at [82, 47] on span "Content" at bounding box center [76, 49] width 18 height 6
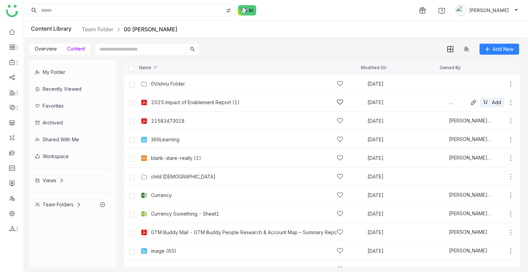
click at [507, 104] on icon at bounding box center [510, 102] width 7 height 7
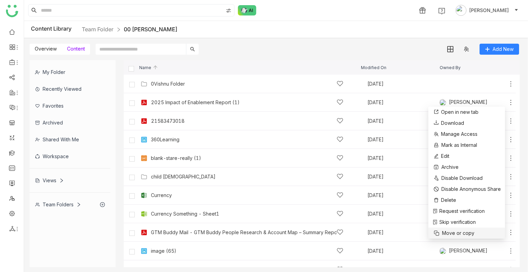
click at [460, 232] on span "Move or copy" at bounding box center [458, 233] width 32 height 8
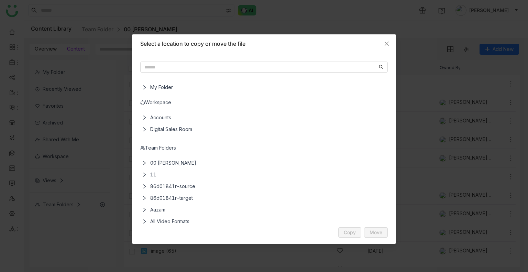
click at [146, 175] on icon at bounding box center [144, 174] width 5 height 5
click at [159, 173] on span "11" at bounding box center [264, 175] width 235 height 12
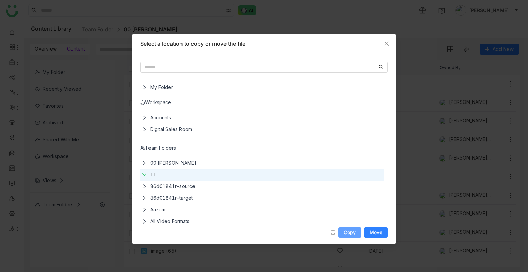
click at [345, 230] on span "Copy" at bounding box center [350, 232] width 12 height 5
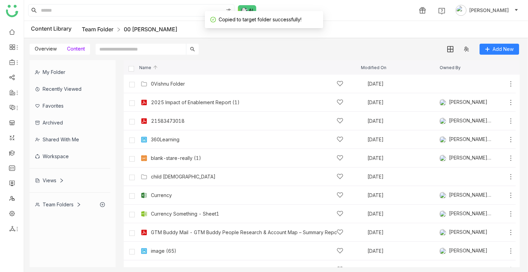
click at [106, 30] on link "Team Folder" at bounding box center [98, 29] width 32 height 7
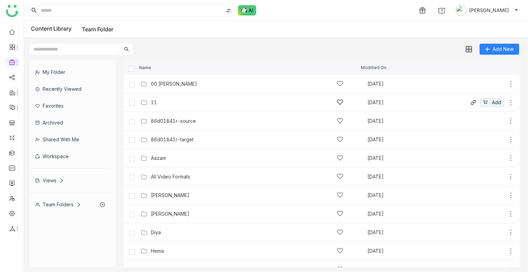
click at [153, 100] on div "11" at bounding box center [154, 102] width 6 height 5
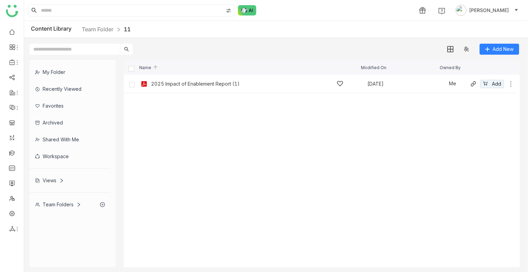
click at [248, 81] on div "2025 Impact of Enablement Report (1)" at bounding box center [247, 83] width 192 height 7
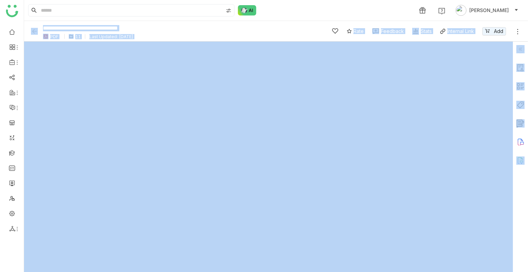
click at [521, 48] on img at bounding box center [520, 49] width 8 height 8
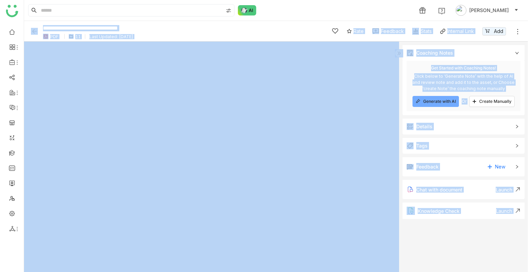
click at [434, 127] on span "Details" at bounding box center [458, 127] width 104 height 8
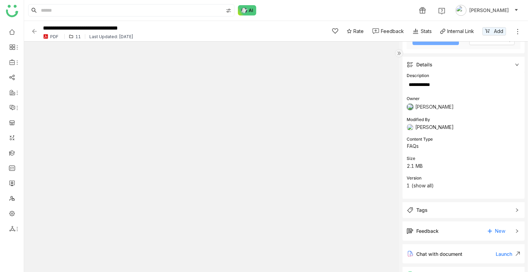
scroll to position [76, 0]
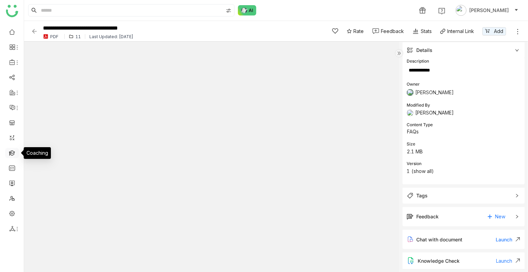
click at [9, 153] on link at bounding box center [12, 152] width 6 height 6
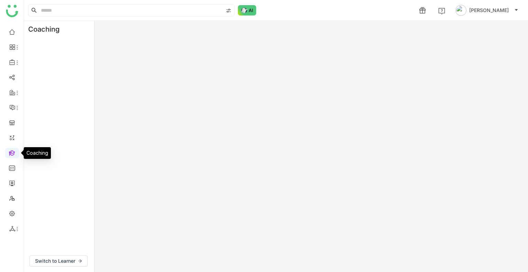
click at [9, 153] on link at bounding box center [12, 152] width 6 height 6
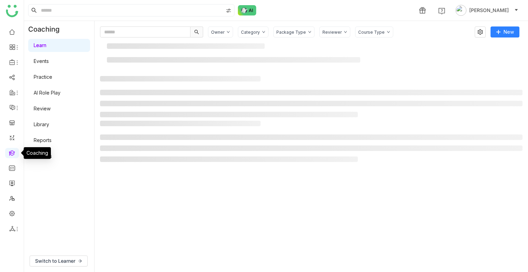
click at [9, 153] on link at bounding box center [12, 152] width 6 height 6
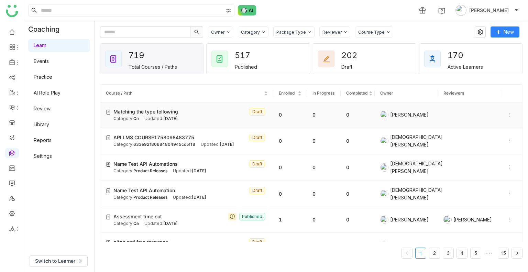
click at [199, 115] on div "Category: Qa Updated: Sep 17, 2025" at bounding box center [190, 118] width 154 height 7
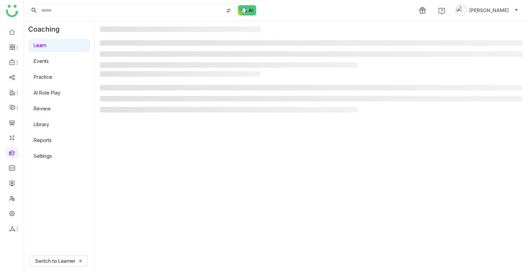
click at [199, 115] on div at bounding box center [311, 93] width 422 height 45
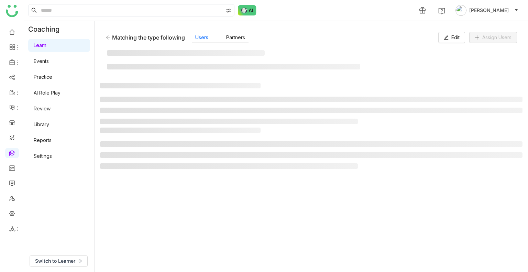
click at [199, 115] on ul at bounding box center [311, 110] width 422 height 27
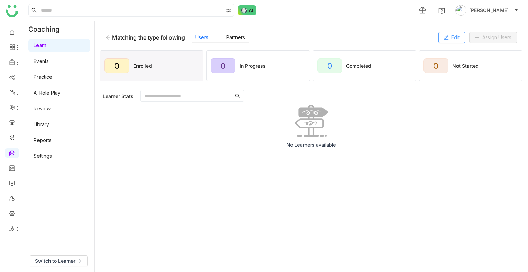
click at [441, 37] on button "Edit" at bounding box center [451, 37] width 27 height 11
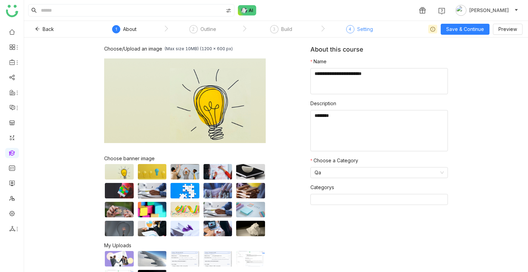
click at [360, 30] on div "Setting" at bounding box center [365, 29] width 16 height 8
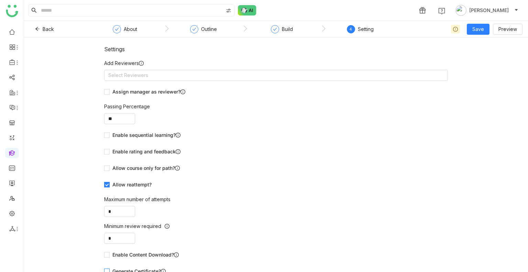
click at [133, 269] on span "Generate Certificate?" at bounding box center [139, 271] width 59 height 8
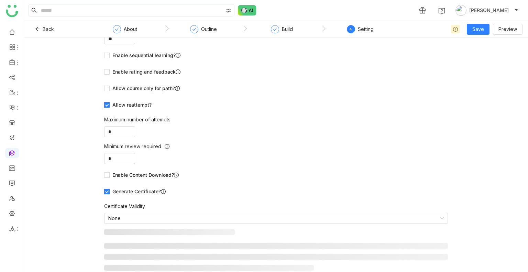
scroll to position [81, 0]
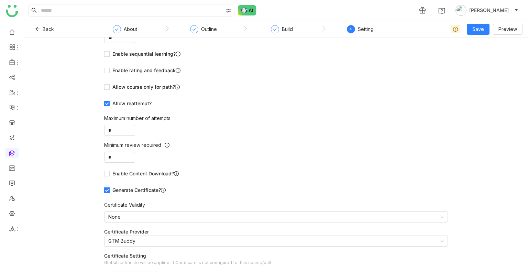
click at [110, 190] on span "Generate Certificate?" at bounding box center [139, 190] width 59 height 8
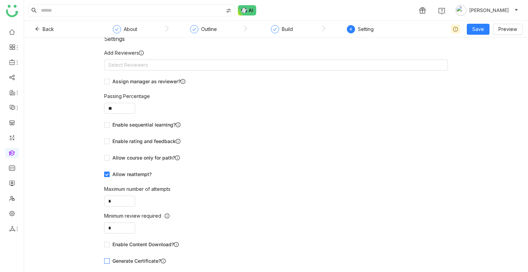
scroll to position [10, 0]
click at [123, 258] on span "Generate Certificate?" at bounding box center [139, 262] width 59 height 8
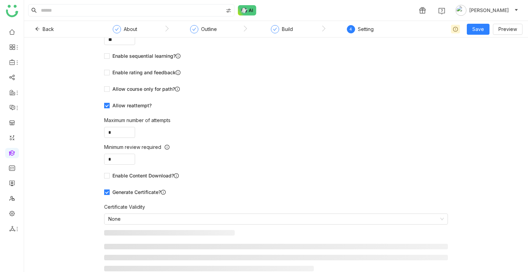
scroll to position [81, 0]
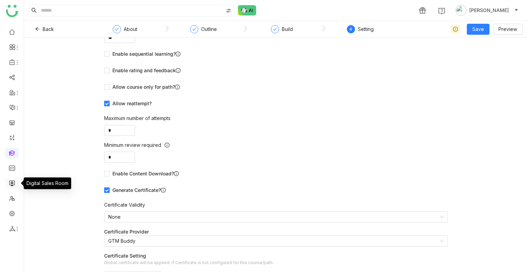
click at [10, 181] on link at bounding box center [12, 183] width 6 height 6
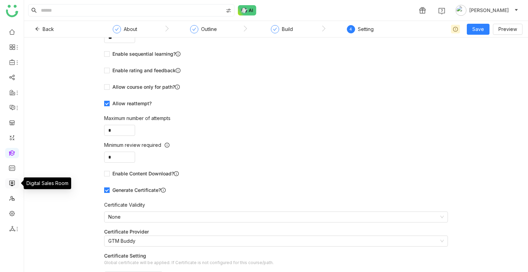
click at [10, 181] on link at bounding box center [12, 183] width 6 height 6
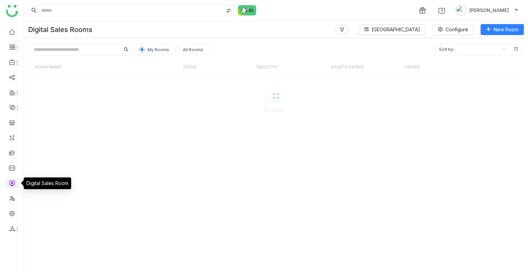
click at [10, 181] on link at bounding box center [12, 183] width 6 height 6
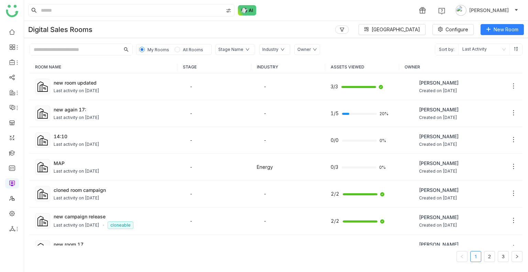
click at [176, 48] on nz-layout "1 Uday Bhanu Digital Sales Rooms Block Library Configure New Room My Rooms All …" at bounding box center [264, 136] width 528 height 272
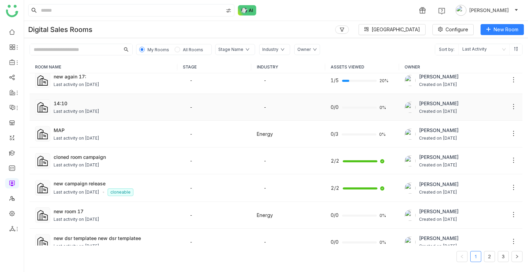
scroll to position [34, 0]
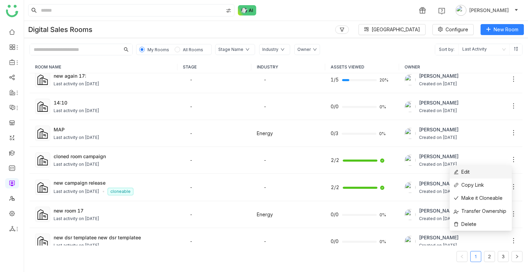
click at [472, 174] on li "Edit" at bounding box center [480, 171] width 62 height 13
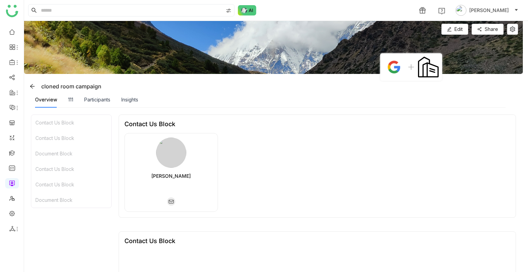
click at [518, 31] on img at bounding box center [273, 47] width 499 height 53
click at [513, 30] on icon at bounding box center [512, 28] width 5 height 5
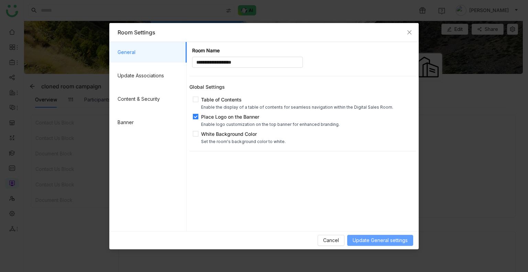
click at [366, 237] on span "Update General settings" at bounding box center [380, 240] width 55 height 8
click at [362, 237] on span "Update General settings" at bounding box center [380, 240] width 55 height 8
click at [365, 243] on span "Update General settings" at bounding box center [380, 240] width 55 height 8
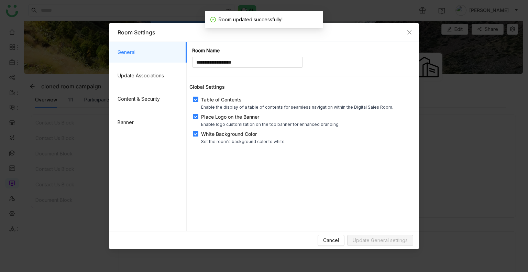
click at [222, 136] on div "White Background Color" at bounding box center [243, 133] width 85 height 7
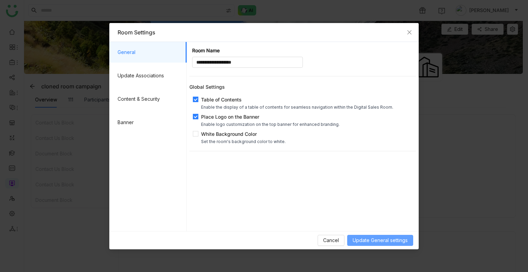
click at [372, 241] on span "Update General settings" at bounding box center [380, 240] width 55 height 8
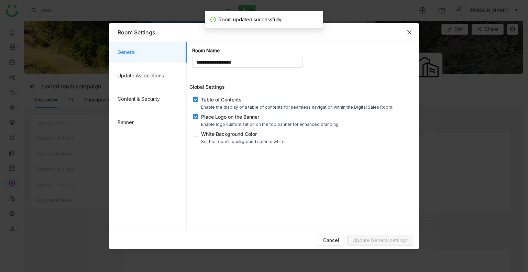
click at [409, 31] on icon "Close" at bounding box center [408, 32] width 5 height 5
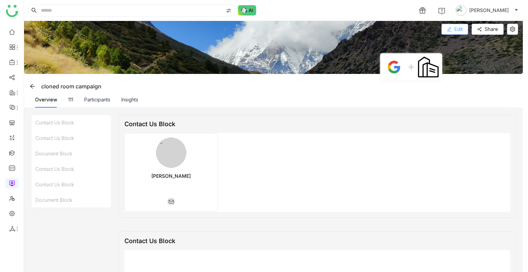
click at [450, 30] on icon at bounding box center [449, 29] width 5 height 5
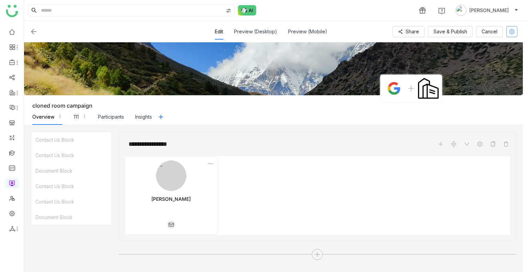
click at [512, 34] on icon at bounding box center [511, 31] width 5 height 5
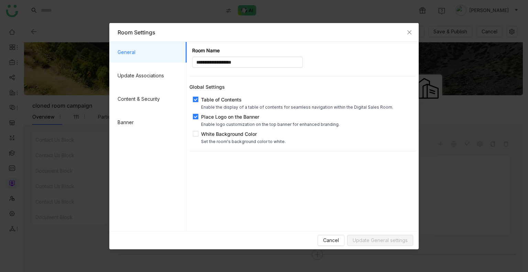
click at [205, 130] on nz-checkbox-wrapper "Table of Contents Enable the display of a table of contents for seamless naviga…" at bounding box center [302, 120] width 226 height 48
click at [203, 135] on div "White Background Color" at bounding box center [243, 133] width 85 height 7
click at [205, 102] on div "Table of Contents" at bounding box center [297, 99] width 192 height 7
click at [367, 240] on span "Update General settings" at bounding box center [380, 240] width 55 height 8
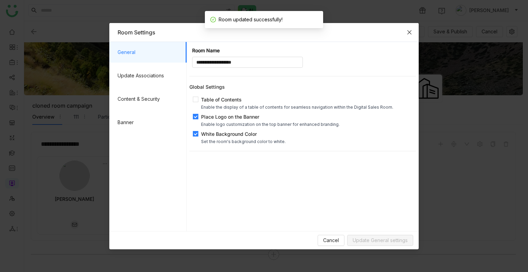
click at [408, 27] on span "Close" at bounding box center [409, 32] width 19 height 19
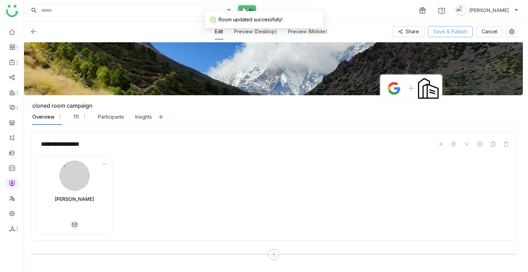
click at [440, 29] on span "Save & Publish" at bounding box center [450, 32] width 34 height 8
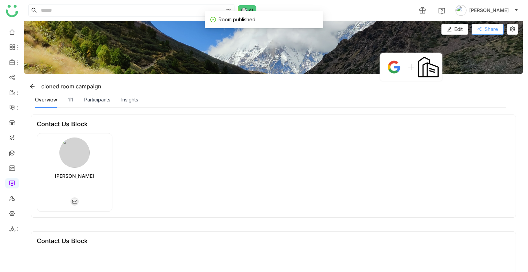
click at [482, 27] on button "Share" at bounding box center [487, 29] width 32 height 11
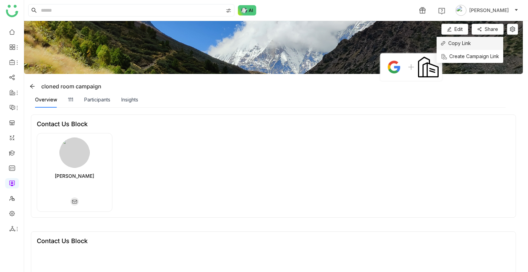
click at [461, 42] on span "Copy Link" at bounding box center [455, 44] width 30 height 8
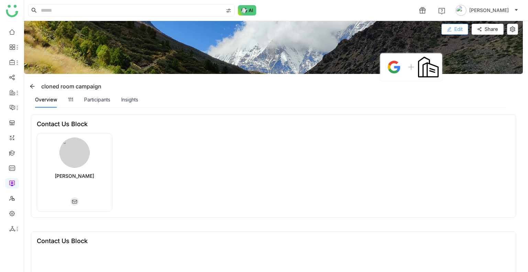
click at [451, 28] on button "Edit" at bounding box center [454, 29] width 27 height 11
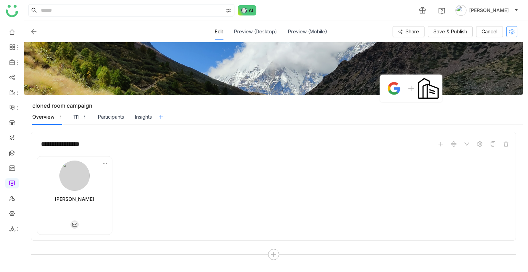
click at [510, 35] on button at bounding box center [511, 31] width 11 height 11
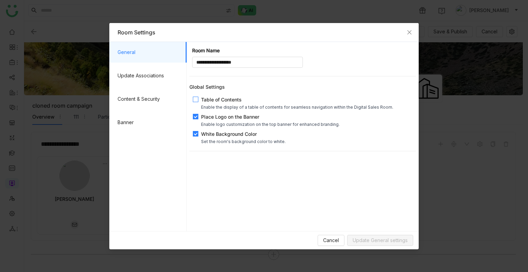
click at [195, 104] on label "Table of Contents Enable the display of a table of contents for seamless naviga…" at bounding box center [294, 103] width 203 height 14
click at [376, 243] on span "Update General settings" at bounding box center [380, 240] width 55 height 8
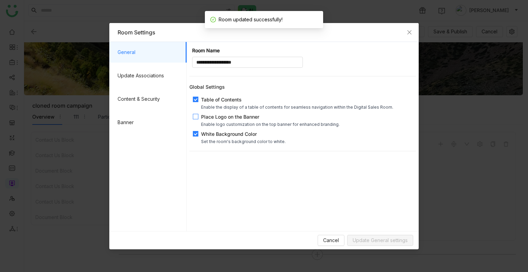
click at [227, 125] on div "Enable logo customization on the top banner for enhanced branding." at bounding box center [270, 124] width 138 height 5
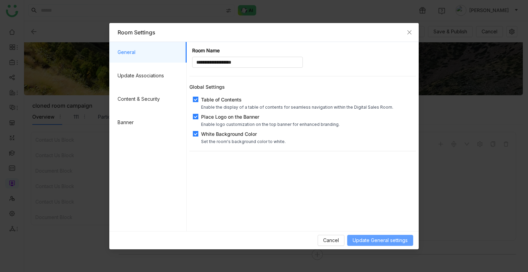
click at [371, 244] on button "Update General settings" at bounding box center [380, 240] width 66 height 11
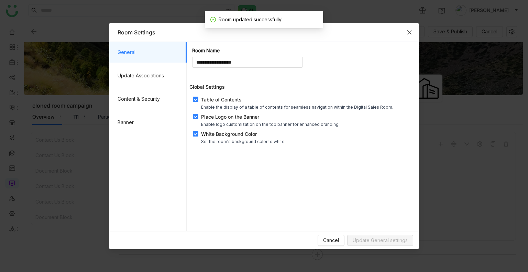
click at [412, 35] on span "Close" at bounding box center [409, 32] width 19 height 19
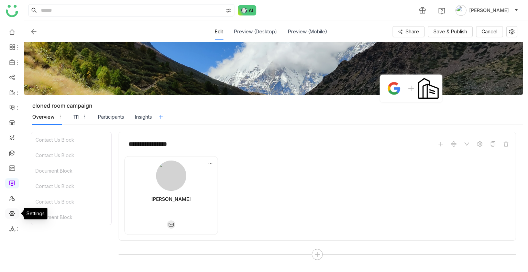
click at [10, 211] on link at bounding box center [12, 213] width 6 height 6
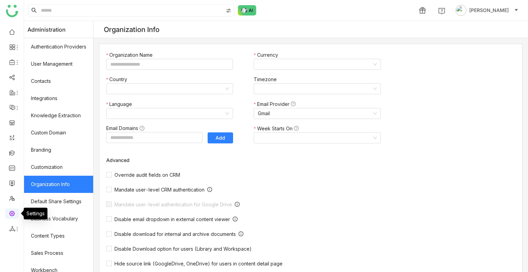
type input "*******"
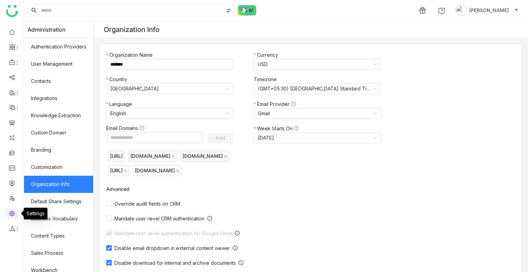
click at [10, 211] on link at bounding box center [12, 213] width 6 height 6
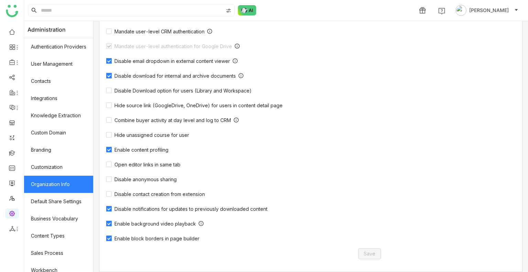
scroll to position [188, 0]
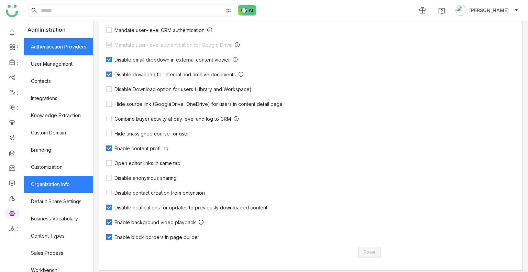
click at [51, 44] on link "Authentication Providers" at bounding box center [58, 46] width 69 height 17
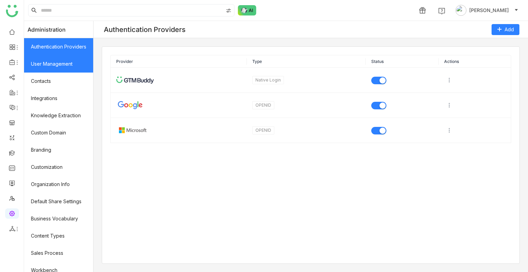
click at [55, 55] on link "User Management" at bounding box center [58, 63] width 69 height 17
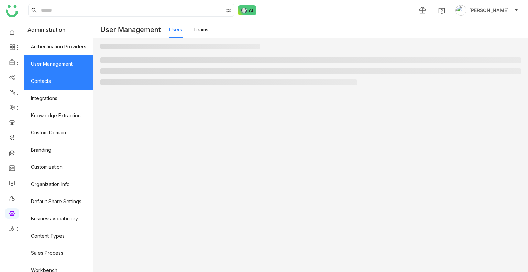
click at [47, 78] on link "Contacts" at bounding box center [58, 80] width 69 height 17
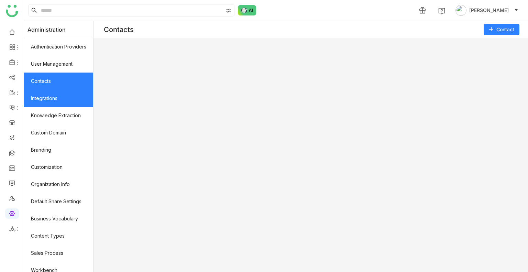
click at [51, 94] on link "Integrations" at bounding box center [58, 98] width 69 height 17
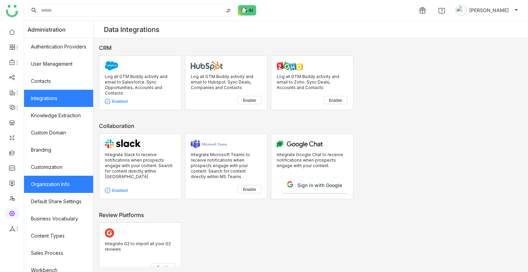
click at [68, 185] on link "Organization Info" at bounding box center [58, 184] width 69 height 17
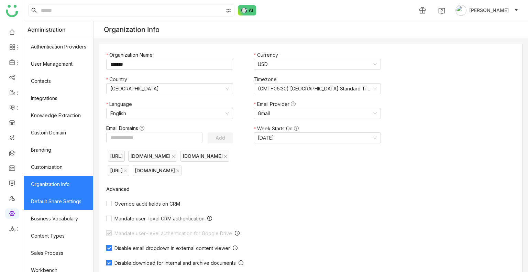
scroll to position [92, 0]
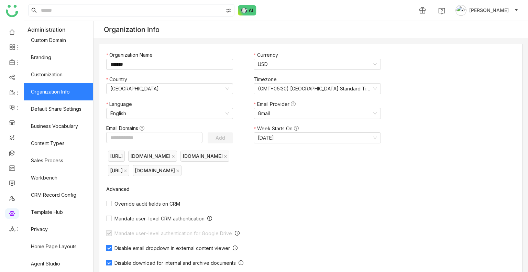
click at [488, 9] on span "[PERSON_NAME]" at bounding box center [489, 11] width 40 height 8
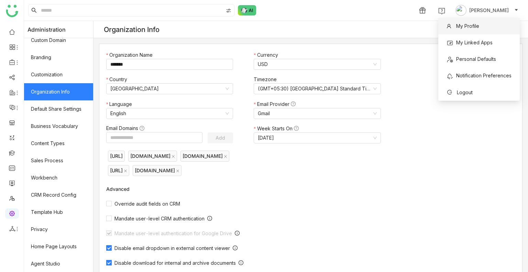
click at [470, 28] on span "My Profile" at bounding box center [467, 26] width 23 height 6
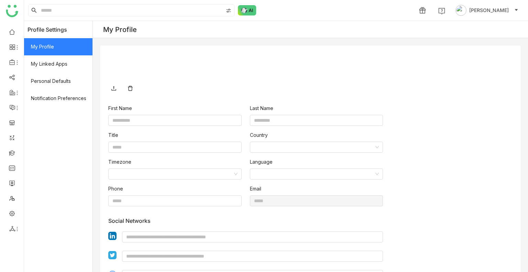
type input "****"
type input "*****"
type input "**********"
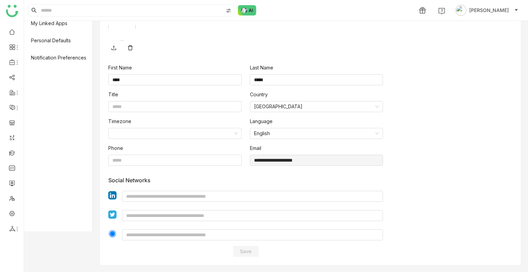
click at [60, 253] on nz-layout "**********" at bounding box center [276, 146] width 504 height 251
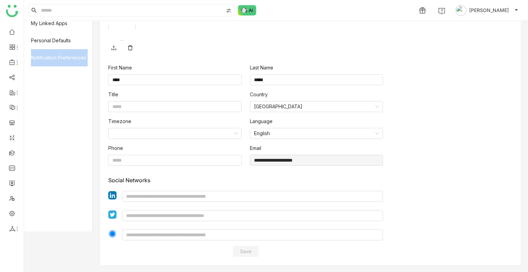
click at [60, 253] on nz-layout "**********" at bounding box center [276, 146] width 504 height 251
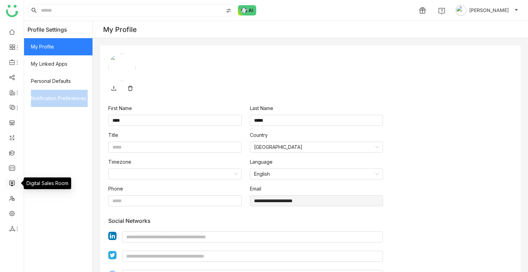
click at [12, 183] on link at bounding box center [12, 183] width 6 height 6
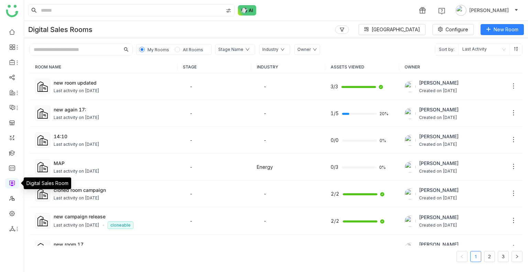
click at [12, 183] on link at bounding box center [12, 183] width 6 height 6
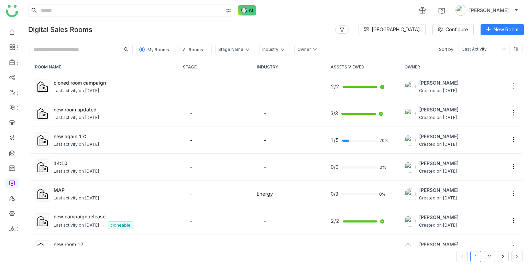
click at [187, 46] on span "All Rooms" at bounding box center [193, 50] width 26 height 8
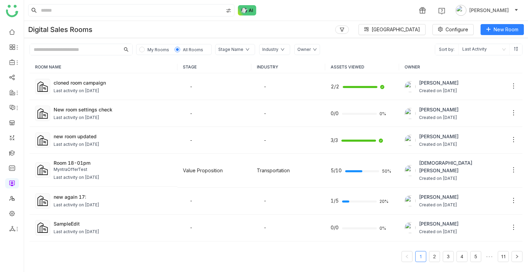
click at [190, 52] on span "All Rooms" at bounding box center [193, 50] width 26 height 8
drag, startPoint x: 190, startPoint y: 52, endPoint x: 155, endPoint y: 49, distance: 35.5
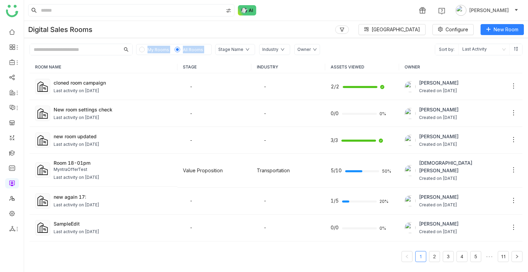
click at [155, 49] on nz-radio-group "My Rooms All Rooms" at bounding box center [173, 50] width 69 height 8
click at [155, 49] on span "My Rooms" at bounding box center [158, 49] width 22 height 5
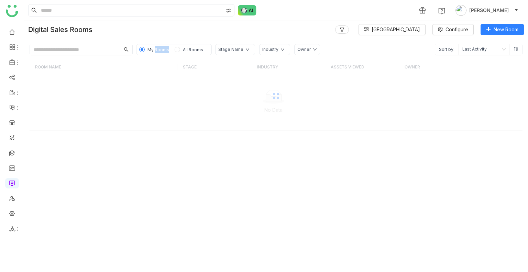
click at [155, 49] on span "My Rooms" at bounding box center [158, 49] width 22 height 5
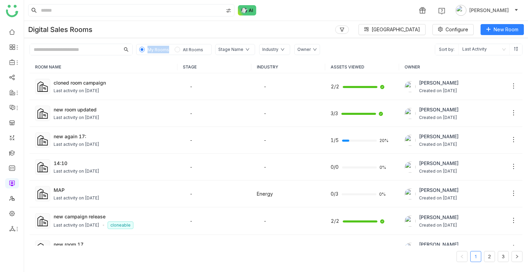
click at [155, 49] on span "My Rooms" at bounding box center [158, 49] width 22 height 5
drag, startPoint x: 155, startPoint y: 49, endPoint x: 185, endPoint y: 51, distance: 29.9
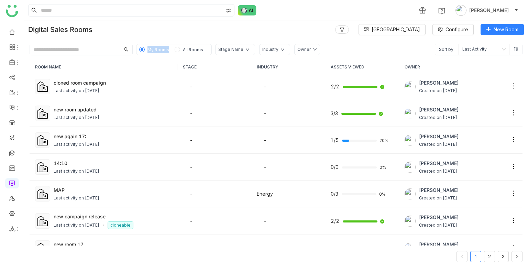
click at [185, 51] on nz-radio-group "My Rooms All Rooms" at bounding box center [173, 50] width 69 height 8
click at [185, 51] on span "All Rooms" at bounding box center [193, 49] width 20 height 5
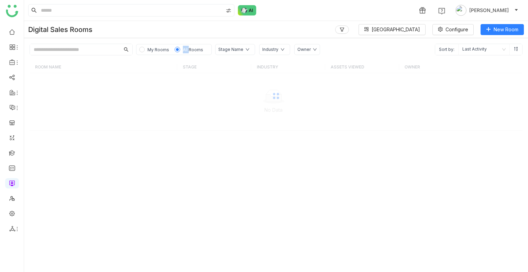
click at [185, 51] on span "All Rooms" at bounding box center [193, 49] width 20 height 5
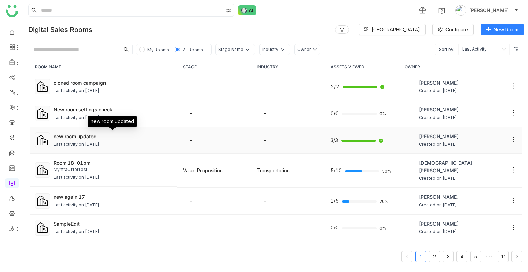
click at [136, 137] on div "new room updated" at bounding box center [113, 136] width 118 height 7
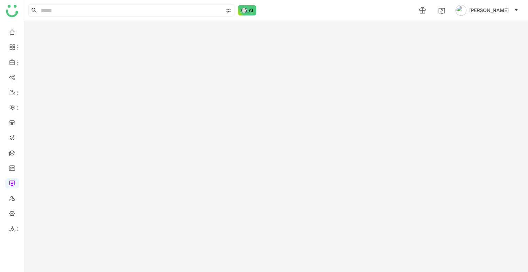
click at [136, 137] on gtmb-room-detail at bounding box center [276, 146] width 504 height 251
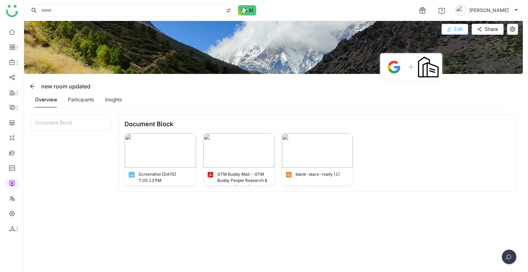
click at [451, 26] on button "Edit" at bounding box center [454, 29] width 27 height 11
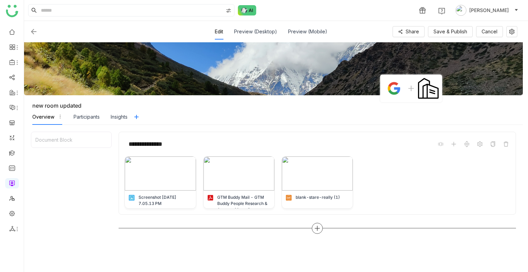
click at [319, 226] on icon at bounding box center [317, 228] width 6 height 6
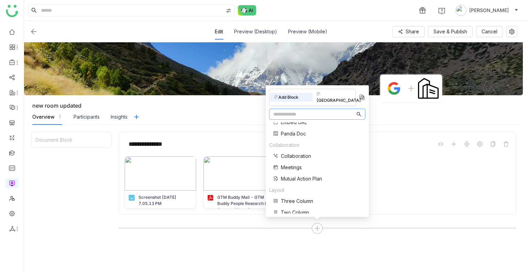
scroll to position [138, 0]
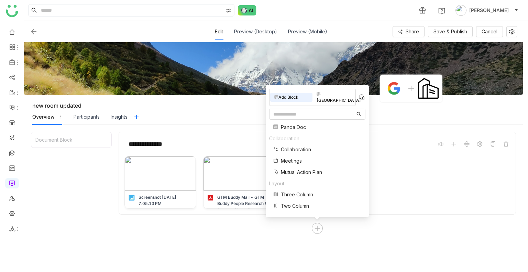
click at [289, 209] on span "Two Column" at bounding box center [295, 205] width 28 height 7
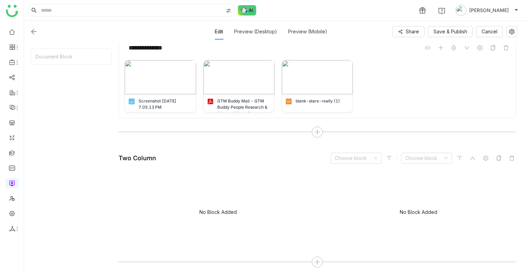
scroll to position [99, 0]
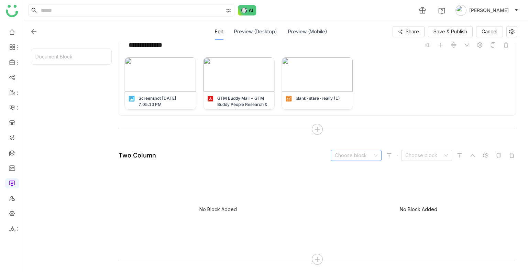
click at [363, 154] on input at bounding box center [354, 155] width 38 height 10
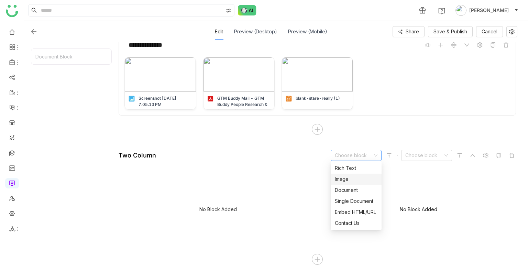
click at [352, 179] on div "Image" at bounding box center [356, 179] width 43 height 8
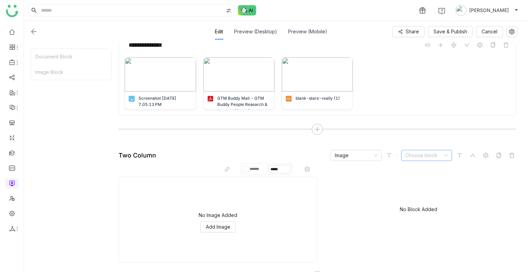
click at [403, 152] on nz-select-top-control "Choose block" at bounding box center [426, 155] width 51 height 11
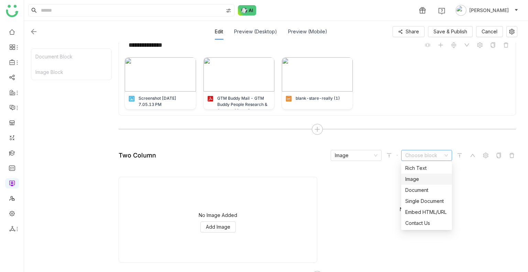
click at [409, 177] on div "Image" at bounding box center [426, 179] width 43 height 8
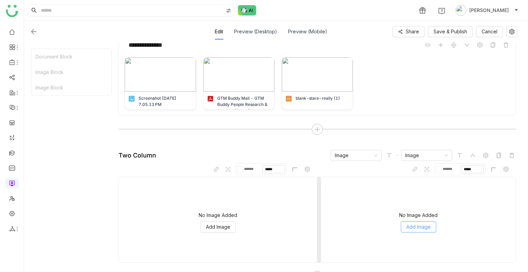
click at [414, 223] on span "Add Image" at bounding box center [418, 227] width 24 height 8
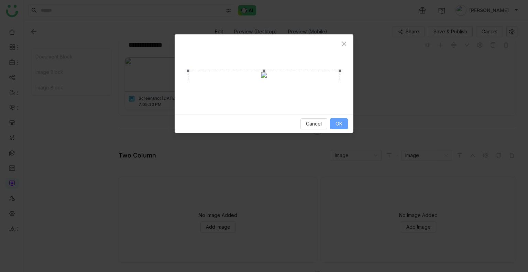
click at [337, 127] on span "OK" at bounding box center [338, 124] width 7 height 8
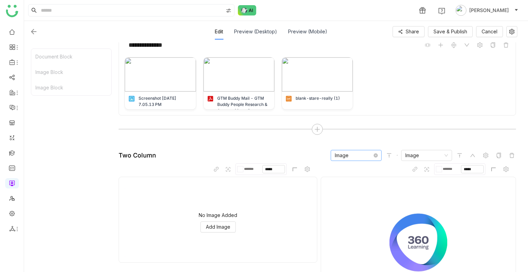
click at [345, 154] on nz-select-item "Image" at bounding box center [356, 155] width 43 height 10
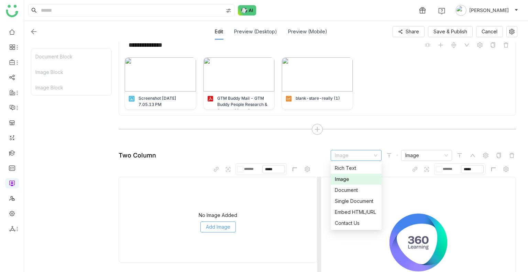
click at [225, 221] on button "Add Image" at bounding box center [217, 226] width 35 height 11
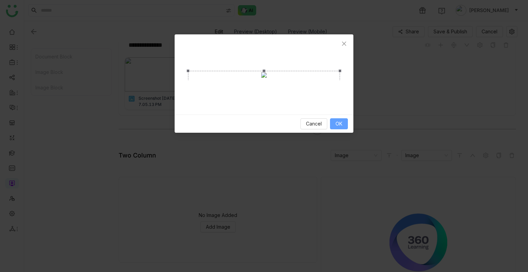
click at [339, 122] on span "OK" at bounding box center [338, 124] width 7 height 8
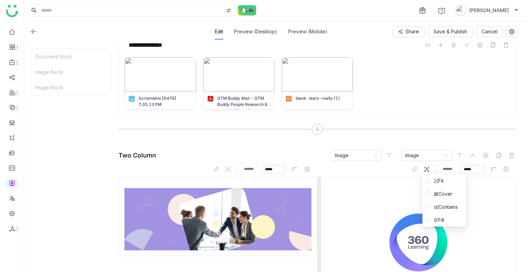
click at [427, 168] on icon at bounding box center [426, 168] width 5 height 5
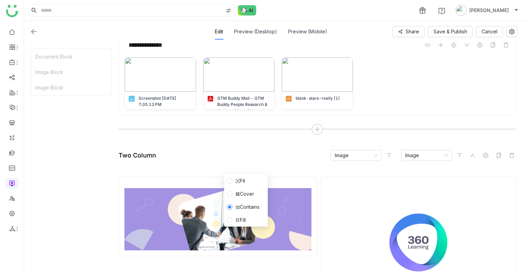
click at [230, 216] on label "Fill" at bounding box center [238, 220] width 22 height 8
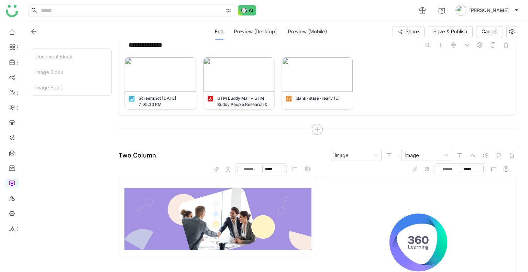
click at [244, 156] on div "Two Column Image Image" at bounding box center [317, 155] width 397 height 11
click at [229, 169] on icon at bounding box center [228, 169] width 2 height 2
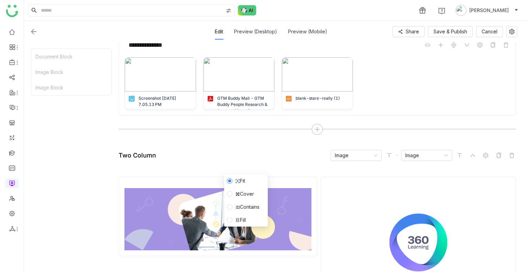
click at [230, 188] on li "Cover" at bounding box center [246, 193] width 44 height 13
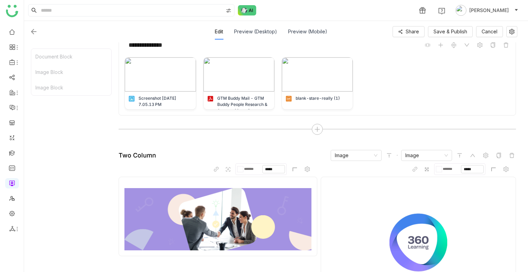
click at [290, 155] on div "Two Column Image Image" at bounding box center [317, 155] width 397 height 11
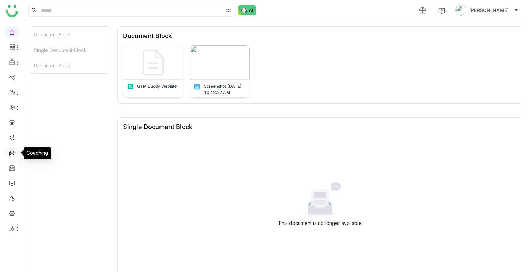
click at [11, 154] on link at bounding box center [12, 152] width 6 height 6
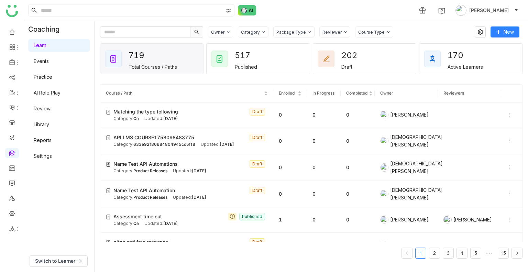
click at [45, 106] on link "Review" at bounding box center [42, 108] width 17 height 6
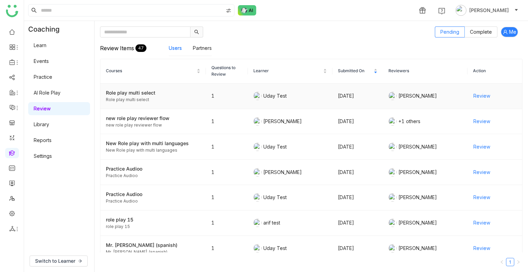
click at [477, 99] on span "Review" at bounding box center [481, 96] width 17 height 8
click at [476, 30] on span "Complete" at bounding box center [481, 32] width 22 height 6
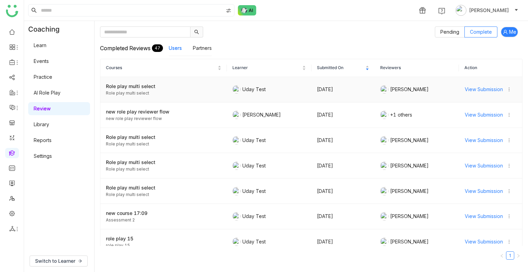
click at [482, 90] on span "View Submission" at bounding box center [484, 90] width 38 height 8
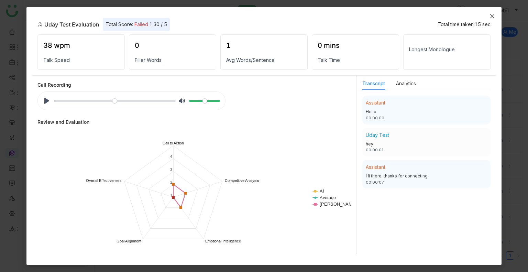
click at [493, 15] on icon "Close" at bounding box center [491, 15] width 5 height 5
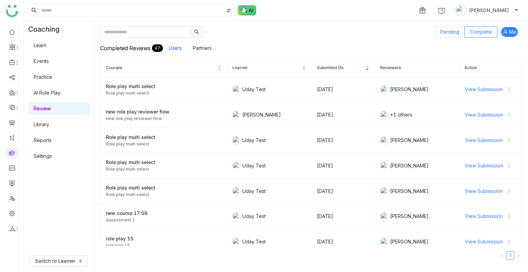
click at [441, 31] on span "Pending" at bounding box center [449, 32] width 19 height 6
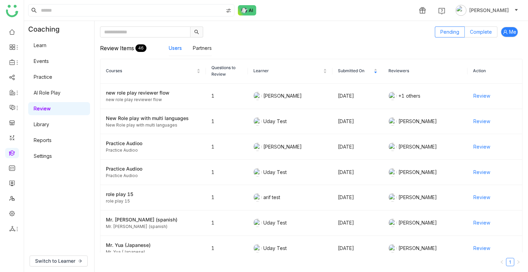
click at [474, 28] on label "Complete" at bounding box center [481, 31] width 33 height 11
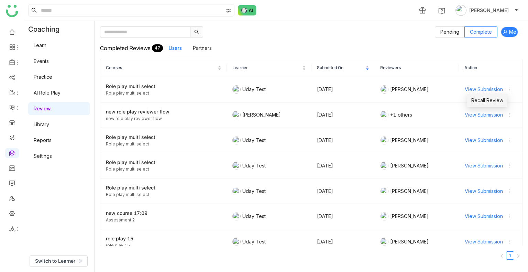
click at [496, 99] on span "Recall Review" at bounding box center [487, 101] width 32 height 8
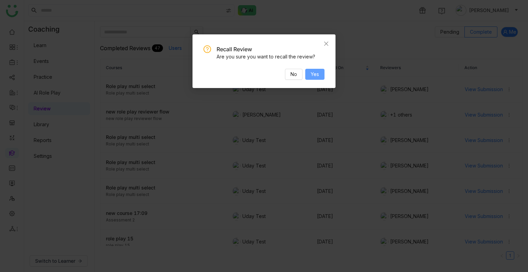
click at [318, 75] on span "Yes" at bounding box center [315, 74] width 8 height 8
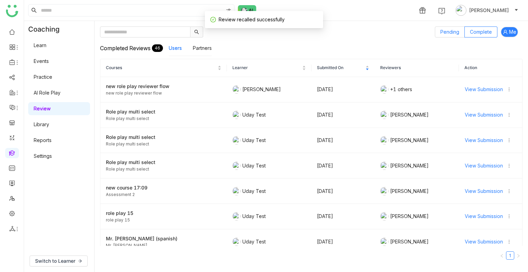
click at [455, 31] on span "Pending" at bounding box center [449, 32] width 19 height 6
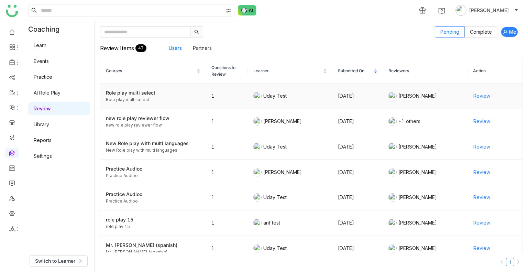
click at [473, 93] on span "Review" at bounding box center [481, 96] width 17 height 8
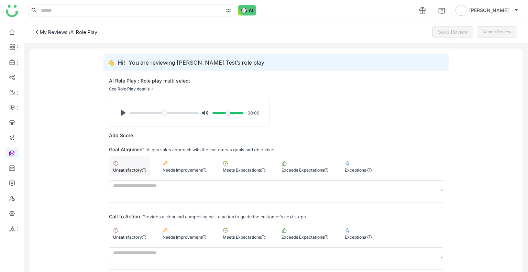
click at [122, 167] on div "Unsatisfactory" at bounding box center [129, 169] width 33 height 5
click at [188, 237] on div "Needs Improvement" at bounding box center [185, 236] width 44 height 5
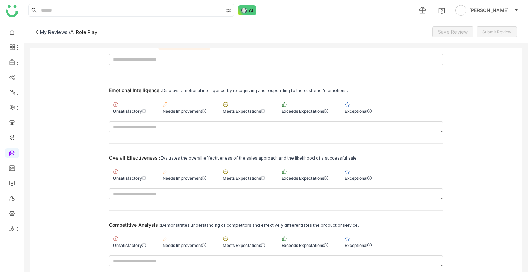
scroll to position [219, 0]
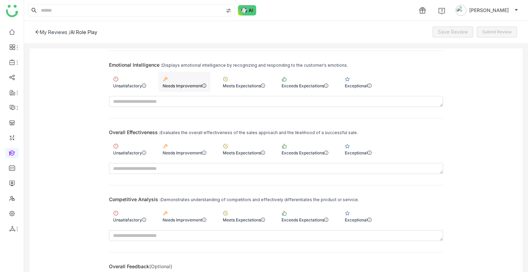
click at [161, 81] on div "Needs Improvement" at bounding box center [184, 82] width 52 height 20
click at [135, 157] on div "Unsatisfactory" at bounding box center [129, 149] width 41 height 20
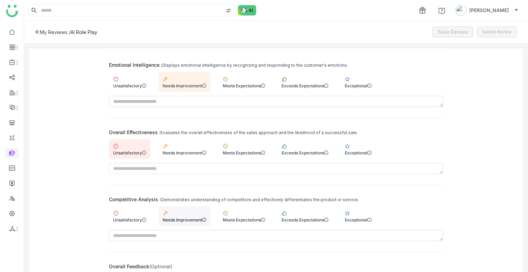
click at [188, 220] on div "Needs Improvement" at bounding box center [185, 219] width 44 height 5
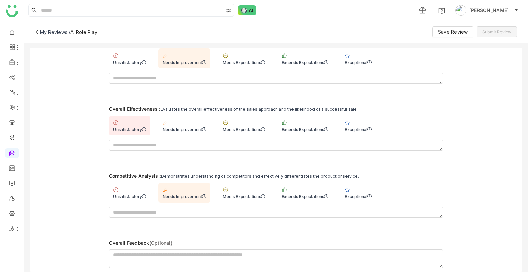
click at [454, 26] on div "My Reviews / AI Role Play Save Review Submit Review" at bounding box center [276, 32] width 504 height 22
click at [456, 32] on span "Save Review" at bounding box center [453, 32] width 30 height 8
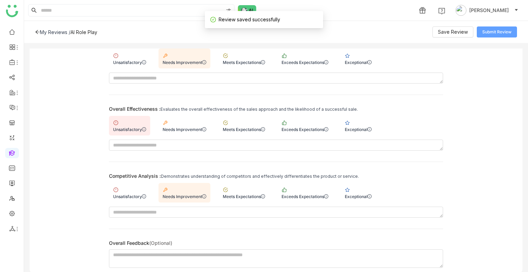
click at [497, 34] on span "Submit Review" at bounding box center [496, 32] width 29 height 7
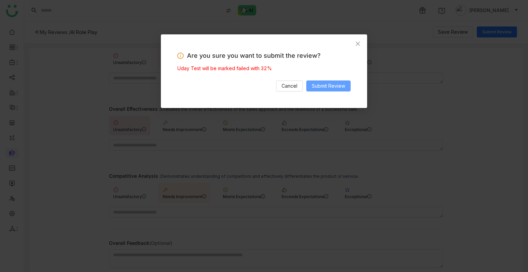
click at [321, 84] on span "Submit Review" at bounding box center [328, 86] width 33 height 8
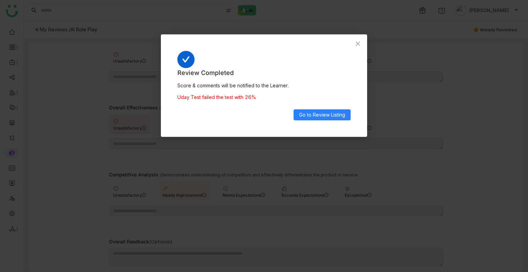
scroll to position [237, 0]
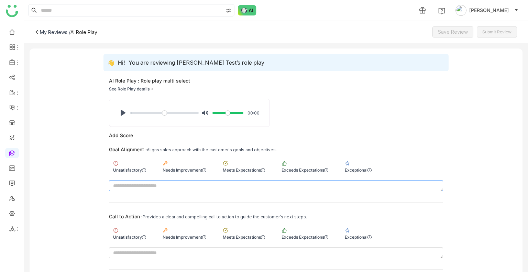
click at [114, 180] on textarea at bounding box center [276, 185] width 334 height 11
click at [127, 170] on div "Unsatisfactory" at bounding box center [129, 169] width 33 height 5
click at [177, 247] on textarea at bounding box center [276, 252] width 334 height 11
click at [178, 231] on div "Needs Improvement" at bounding box center [184, 233] width 52 height 20
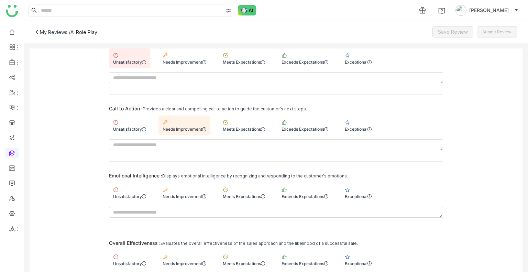
scroll to position [114, 0]
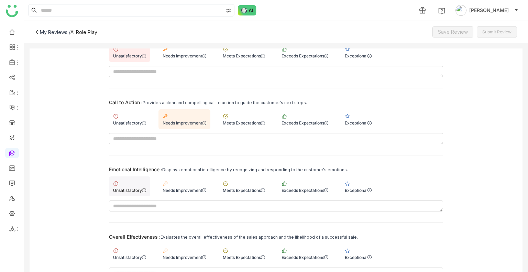
click at [146, 188] on div "Unsatisfactory" at bounding box center [129, 186] width 41 height 20
click at [186, 244] on div "Needs Improvement" at bounding box center [184, 254] width 52 height 20
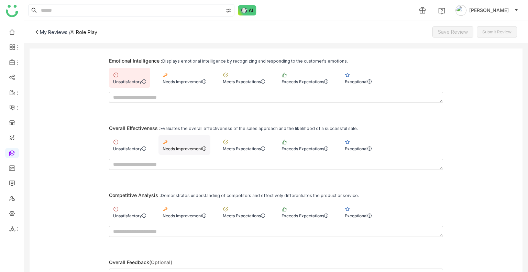
scroll to position [242, 0]
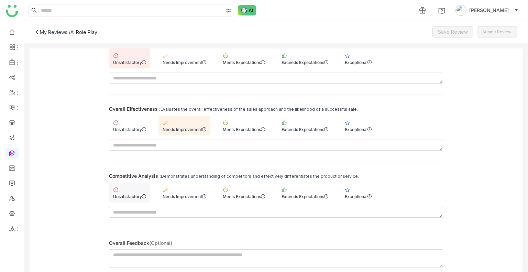
click at [141, 194] on div "Unsatisfactory" at bounding box center [129, 196] width 33 height 5
click at [451, 26] on div "My Reviews / AI Role Play Save Review Submit Review" at bounding box center [276, 32] width 504 height 22
click at [451, 30] on span "Save Review" at bounding box center [453, 32] width 30 height 8
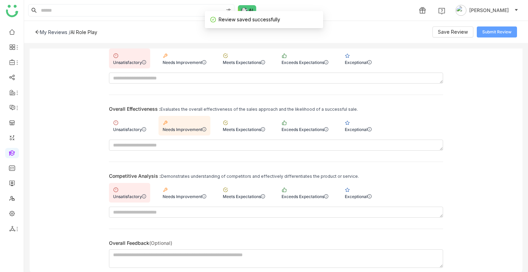
click at [492, 32] on button "Submit Review" at bounding box center [497, 31] width 40 height 11
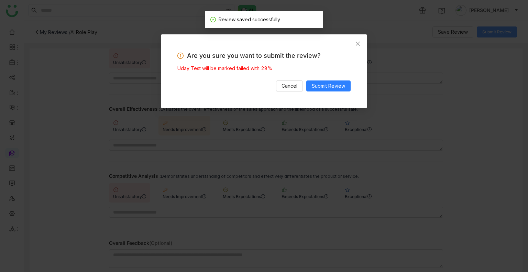
click at [492, 32] on body "1 [PERSON_NAME] My Reviews / AI Role Play Save Review Submit Review 👋 Hi! You a…" at bounding box center [264, 136] width 528 height 272
click at [329, 95] on div "Are you sure you want to submit the review? Uday Test will be marked failed wit…" at bounding box center [264, 71] width 206 height 74
click at [330, 89] on span "Submit Review" at bounding box center [328, 86] width 33 height 8
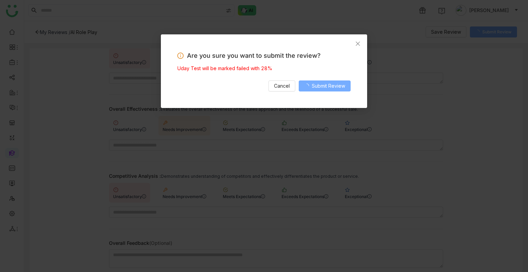
scroll to position [237, 0]
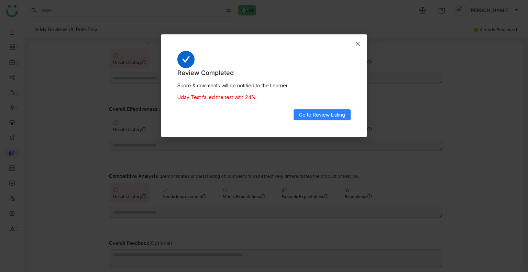
click at [362, 47] on span "Close" at bounding box center [357, 43] width 19 height 19
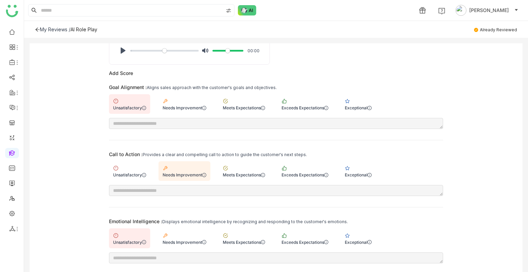
scroll to position [0, 0]
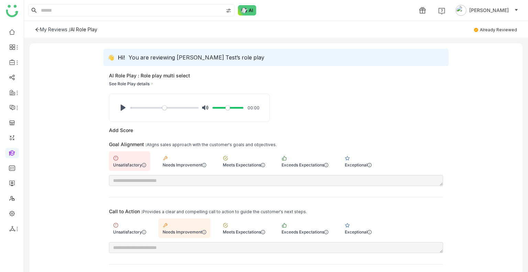
click at [55, 30] on div "My Reviews /" at bounding box center [55, 29] width 31 height 6
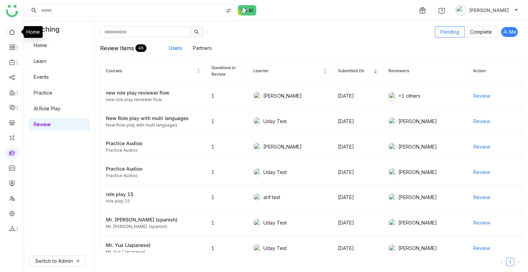
click at [14, 33] on link at bounding box center [12, 32] width 6 height 6
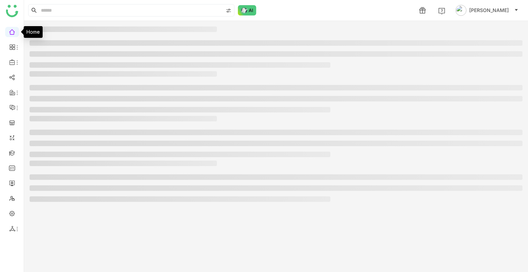
click at [14, 33] on link at bounding box center [12, 32] width 6 height 6
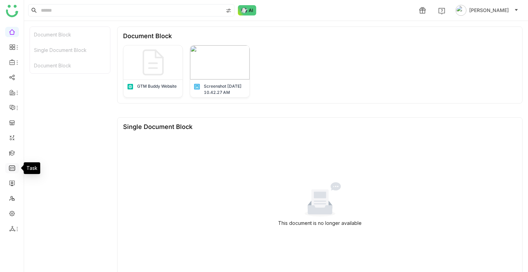
click at [9, 169] on link at bounding box center [12, 168] width 6 height 6
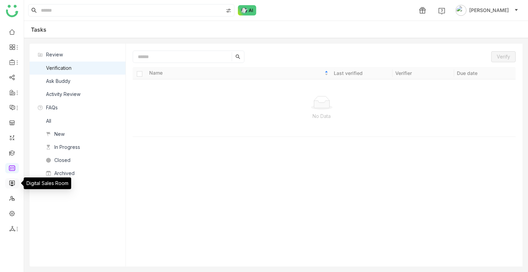
click at [11, 183] on link at bounding box center [12, 183] width 6 height 6
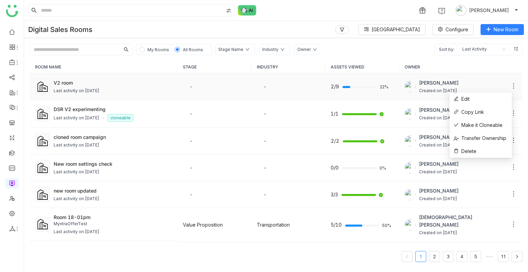
click at [510, 86] on icon at bounding box center [513, 85] width 7 height 7
click at [480, 108] on span "Copy Link" at bounding box center [469, 112] width 30 height 8
click at [69, 94] on td "V2 room Last activity on [DATE]" at bounding box center [104, 86] width 148 height 27
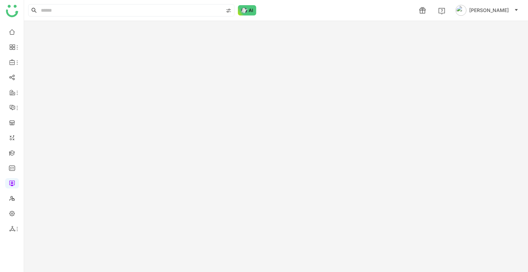
click at [69, 94] on gtmb-room-detail at bounding box center [276, 146] width 504 height 251
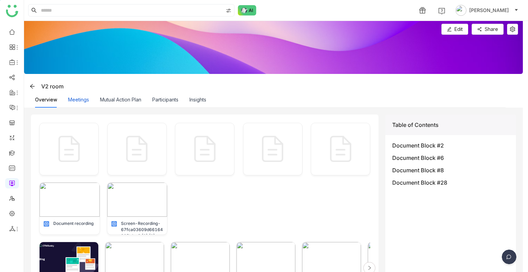
click at [79, 101] on button "Meetings" at bounding box center [78, 100] width 21 height 8
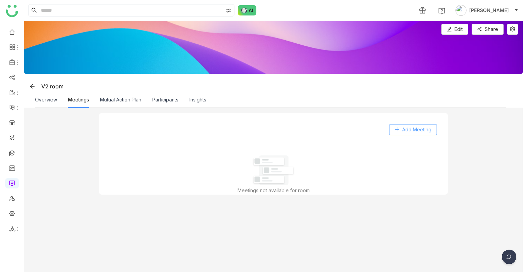
click at [415, 128] on span "Add Meeting" at bounding box center [416, 130] width 29 height 8
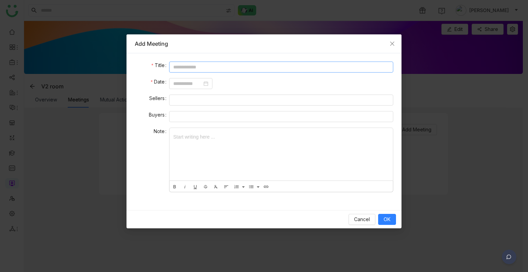
click at [194, 64] on input at bounding box center [281, 67] width 224 height 11
type input "**********"
click at [199, 77] on form "**********" at bounding box center [264, 129] width 258 height 135
click at [199, 81] on input at bounding box center [187, 84] width 29 height 8
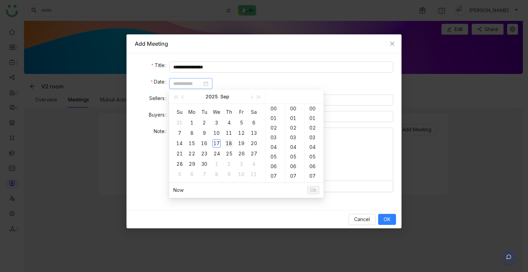
click at [228, 141] on div "18" at bounding box center [229, 143] width 8 height 8
type input "**********"
click at [228, 141] on div "18" at bounding box center [229, 143] width 8 height 8
click at [313, 190] on span "Ok" at bounding box center [313, 190] width 7 height 8
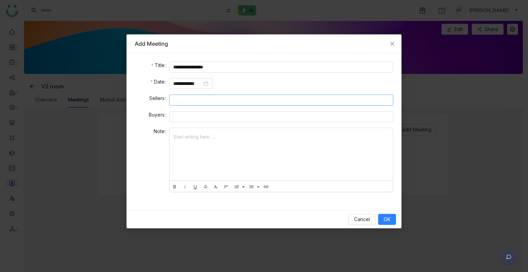
click at [217, 99] on nz-select-top-control at bounding box center [281, 99] width 224 height 11
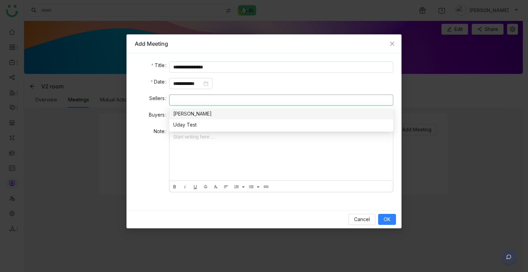
click at [200, 113] on div "[PERSON_NAME]" at bounding box center [281, 114] width 216 height 8
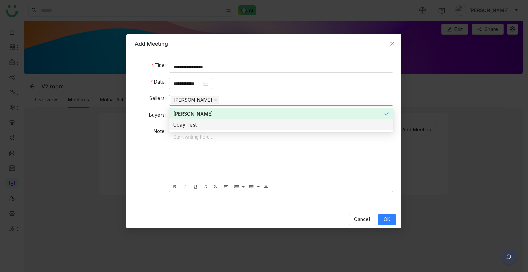
click at [180, 162] on div at bounding box center [280, 154] width 223 height 53
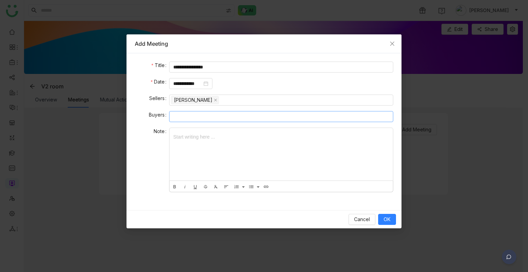
click at [190, 113] on nz-select-top-control at bounding box center [281, 116] width 224 height 11
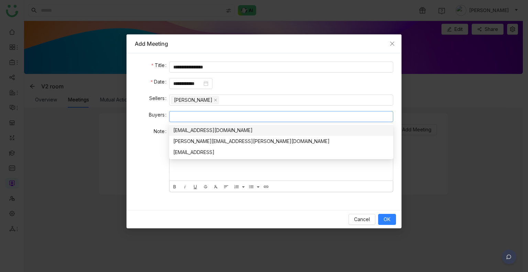
click at [190, 113] on nz-select-top-control at bounding box center [281, 116] width 224 height 11
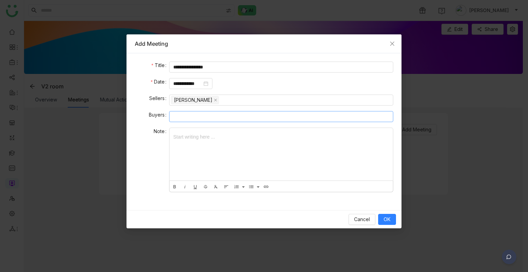
click at [193, 118] on nz-select-top-control at bounding box center [281, 116] width 224 height 11
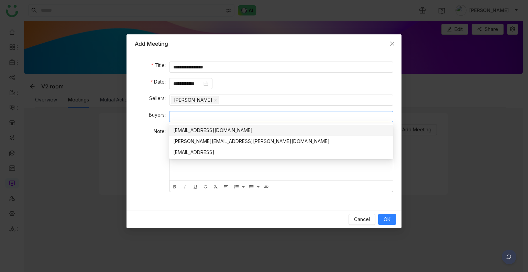
click at [197, 130] on div "[EMAIL_ADDRESS][DOMAIN_NAME]" at bounding box center [281, 130] width 216 height 8
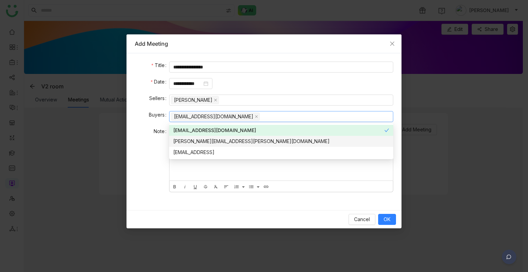
click at [199, 145] on nz-option-item "[PERSON_NAME][EMAIL_ADDRESS][PERSON_NAME][DOMAIN_NAME]" at bounding box center [281, 141] width 224 height 11
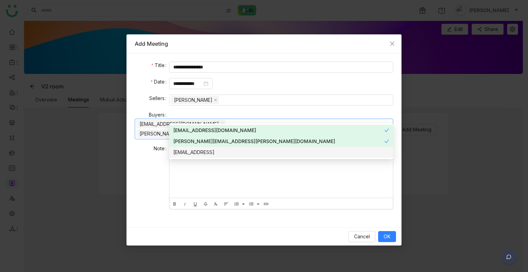
click at [200, 149] on div "[EMAIL_ADDRESS]" at bounding box center [281, 152] width 216 height 8
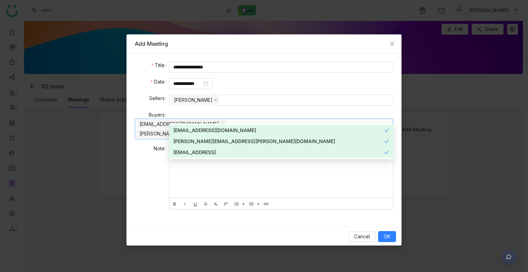
click at [209, 166] on div at bounding box center [280, 171] width 223 height 53
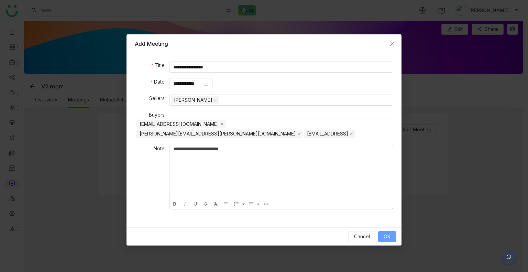
click at [394, 231] on button "OK" at bounding box center [387, 236] width 18 height 11
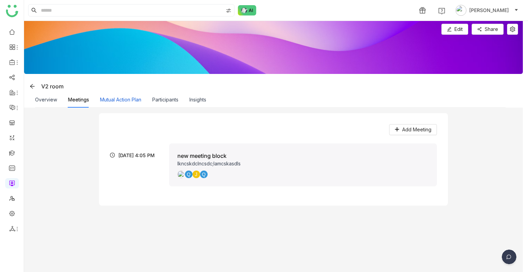
click at [118, 101] on button "Mutual Action Plan" at bounding box center [120, 100] width 41 height 8
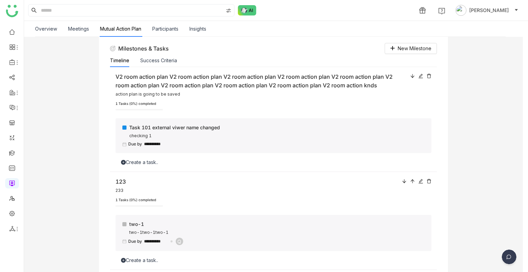
scroll to position [0, 0]
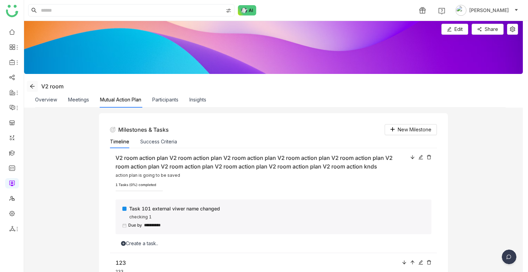
click at [31, 85] on icon at bounding box center [32, 85] width 5 height 5
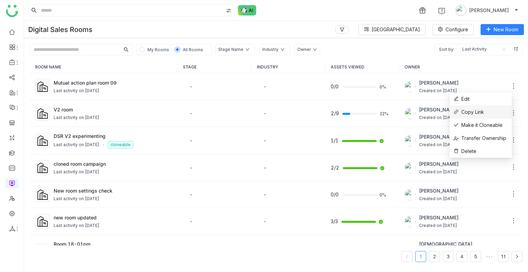
click at [472, 110] on span "Copy Link" at bounding box center [469, 112] width 30 height 8
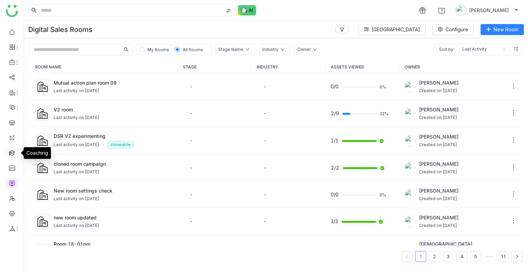
click at [14, 155] on link at bounding box center [12, 152] width 6 height 6
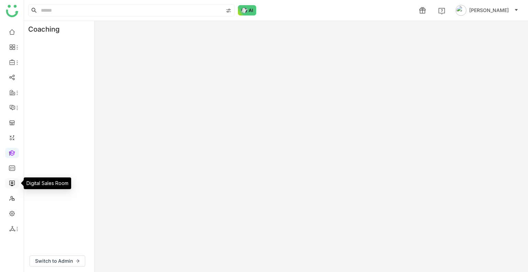
click at [11, 180] on link at bounding box center [12, 183] width 6 height 6
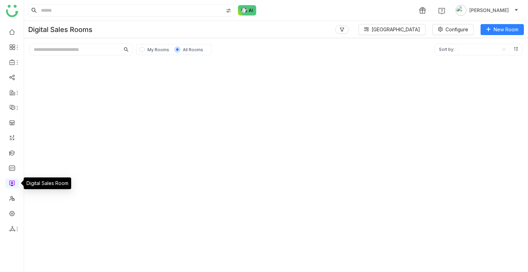
click at [11, 180] on link at bounding box center [12, 183] width 6 height 6
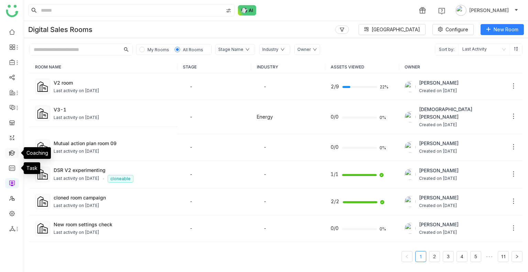
click at [12, 152] on link at bounding box center [12, 152] width 6 height 6
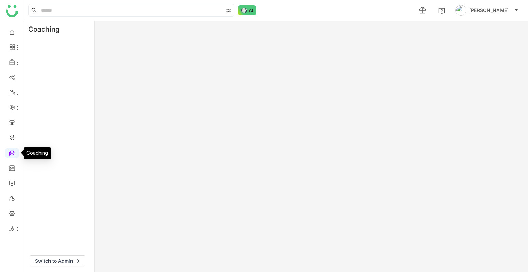
click at [12, 152] on link at bounding box center [12, 152] width 6 height 6
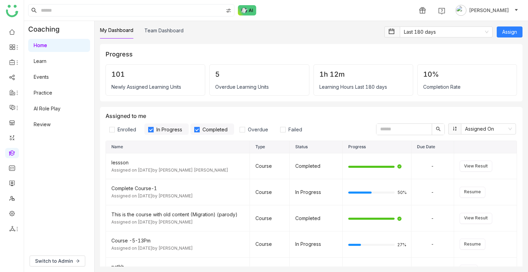
click at [37, 110] on link "AI Role Play" at bounding box center [47, 108] width 27 height 6
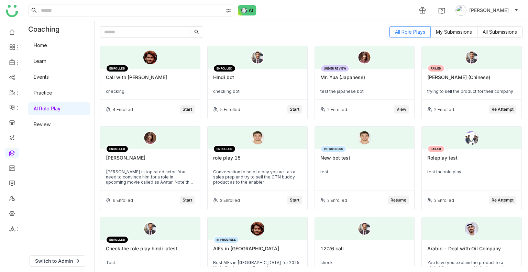
click at [47, 125] on link "Review" at bounding box center [42, 124] width 17 height 6
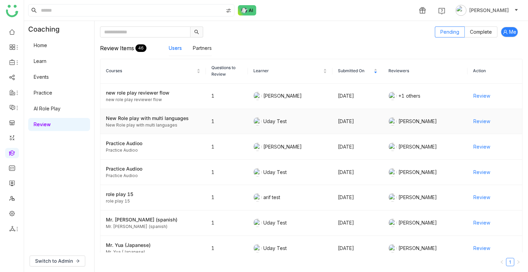
click at [473, 118] on span "Review" at bounding box center [481, 122] width 17 height 8
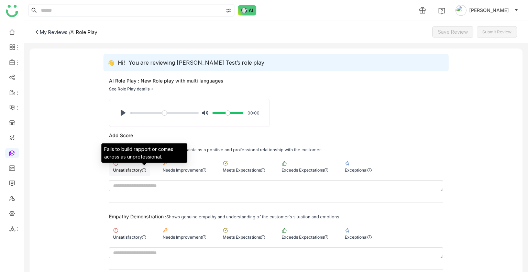
click at [144, 168] on icon at bounding box center [144, 170] width 4 height 4
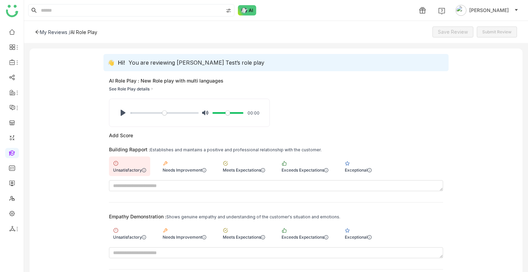
click at [185, 222] on div "Empathy Demonstration : Shows genuine empathy and understanding of the customer…" at bounding box center [276, 235] width 334 height 45
click at [188, 237] on div "Needs Improvement" at bounding box center [185, 236] width 44 height 5
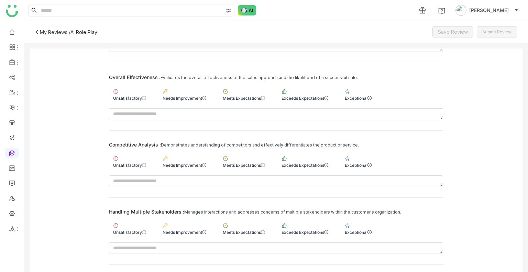
scroll to position [221, 0]
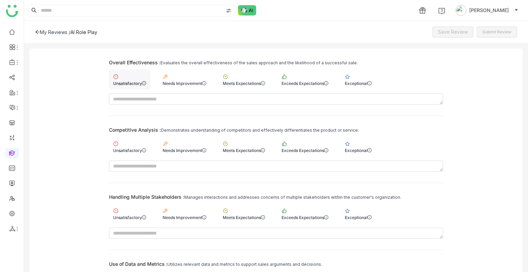
click at [133, 85] on div "Unsatisfactory" at bounding box center [129, 79] width 41 height 20
click at [181, 141] on div "Needs Improvement" at bounding box center [184, 147] width 52 height 20
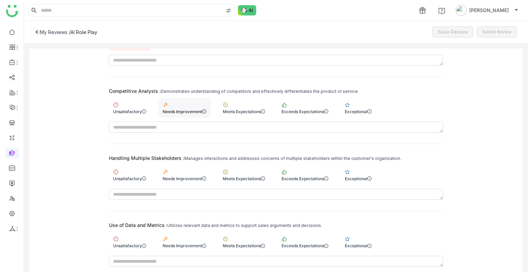
scroll to position [260, 0]
click at [146, 167] on div "Unsatisfactory" at bounding box center [129, 174] width 41 height 20
click at [186, 240] on div "Needs Improvement" at bounding box center [184, 241] width 52 height 20
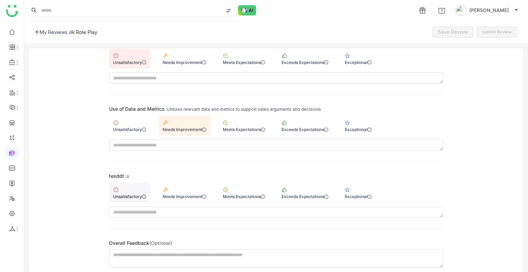
click at [136, 196] on div "Unsatisfactory" at bounding box center [129, 196] width 33 height 5
click at [448, 33] on span "Save Review" at bounding box center [453, 32] width 30 height 8
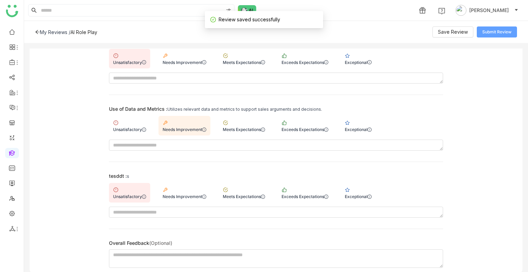
click at [494, 33] on span "Submit Review" at bounding box center [496, 32] width 29 height 7
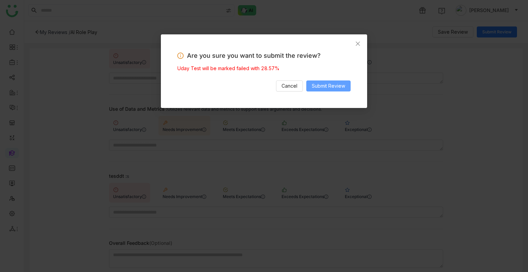
click at [328, 86] on span "Submit Review" at bounding box center [328, 86] width 33 height 8
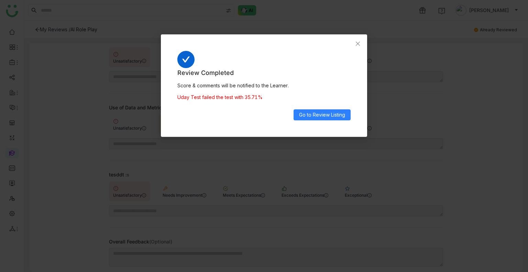
scroll to position [371, 0]
click at [354, 46] on span "Close" at bounding box center [357, 43] width 19 height 19
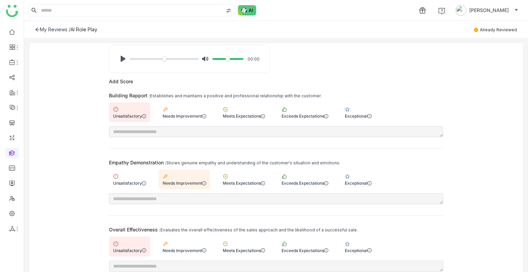
scroll to position [0, 0]
